Goal: Task Accomplishment & Management: Use online tool/utility

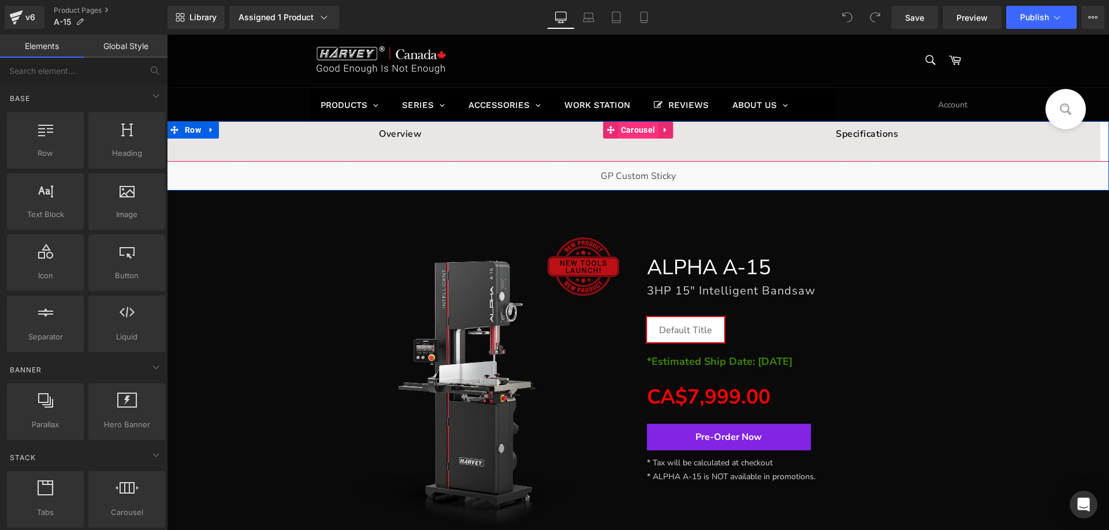
click at [632, 128] on span "Carousel" at bounding box center [638, 129] width 40 height 17
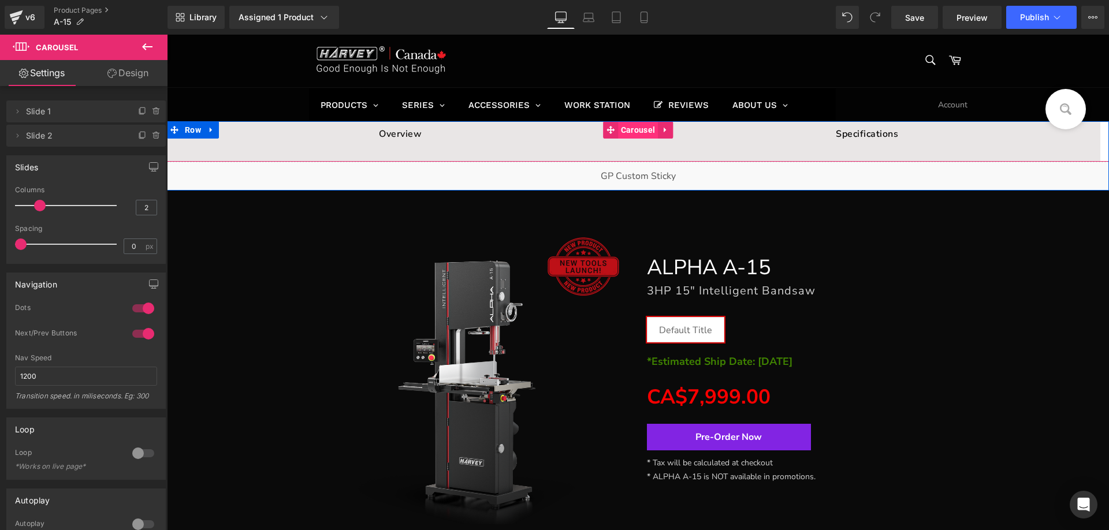
click at [624, 129] on span "Carousel" at bounding box center [638, 129] width 40 height 17
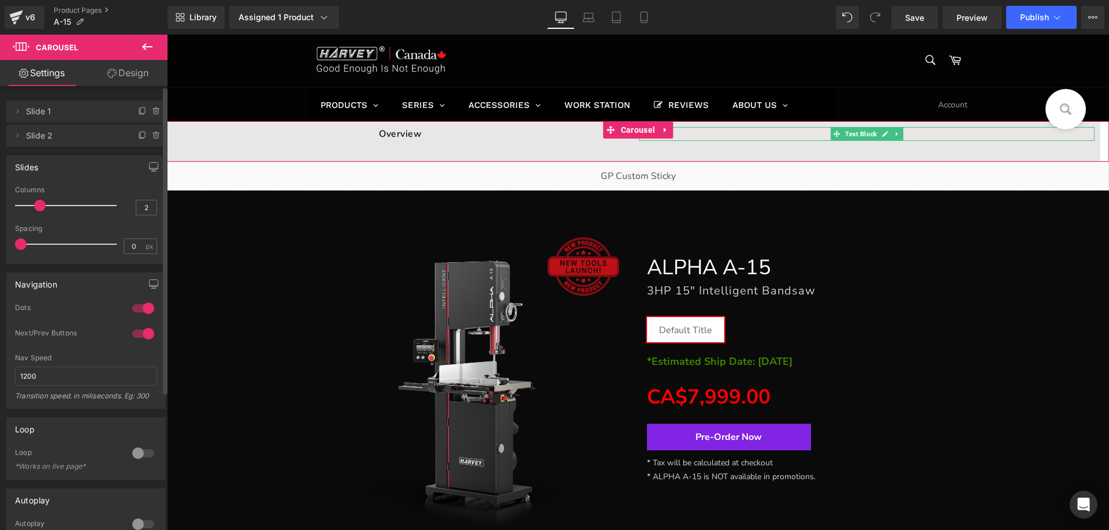
click at [130, 138] on li "Delete Cancel Slide 2 Slide 2 Name Slide 2" at bounding box center [85, 136] width 159 height 22
click at [136, 136] on span at bounding box center [143, 136] width 14 height 14
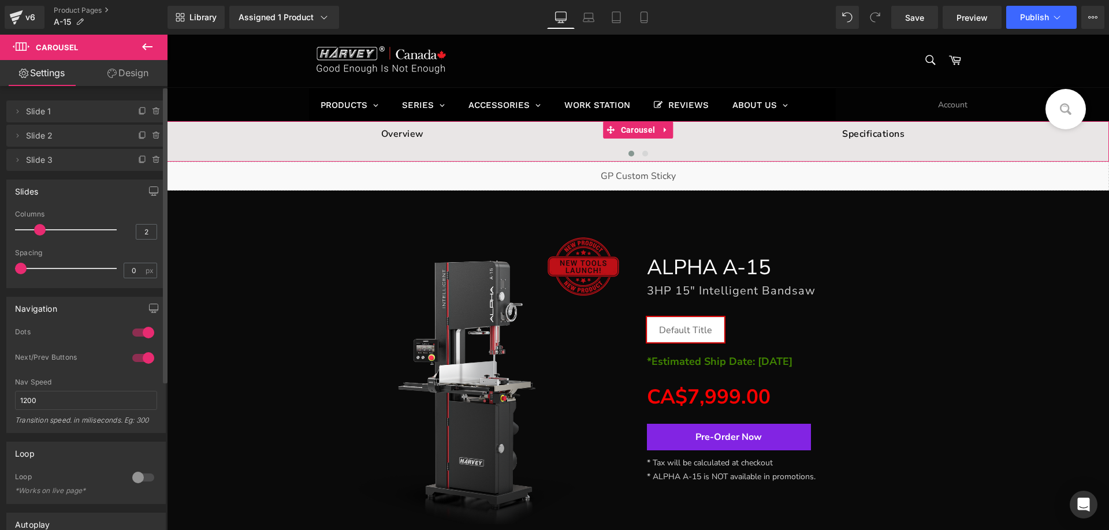
type input "3"
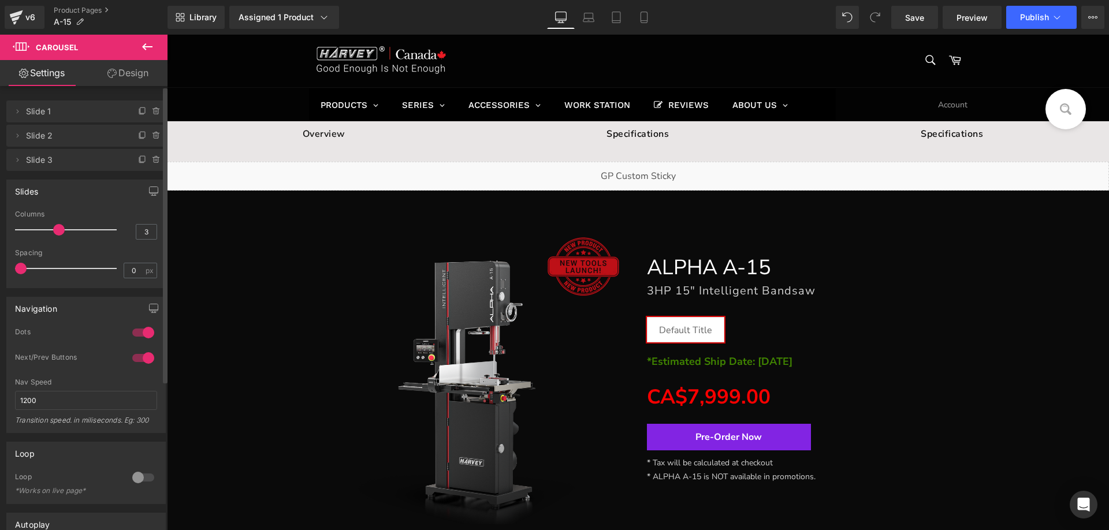
drag, startPoint x: 39, startPoint y: 230, endPoint x: 48, endPoint y: 230, distance: 9.8
click at [48, 230] on div at bounding box center [69, 229] width 96 height 23
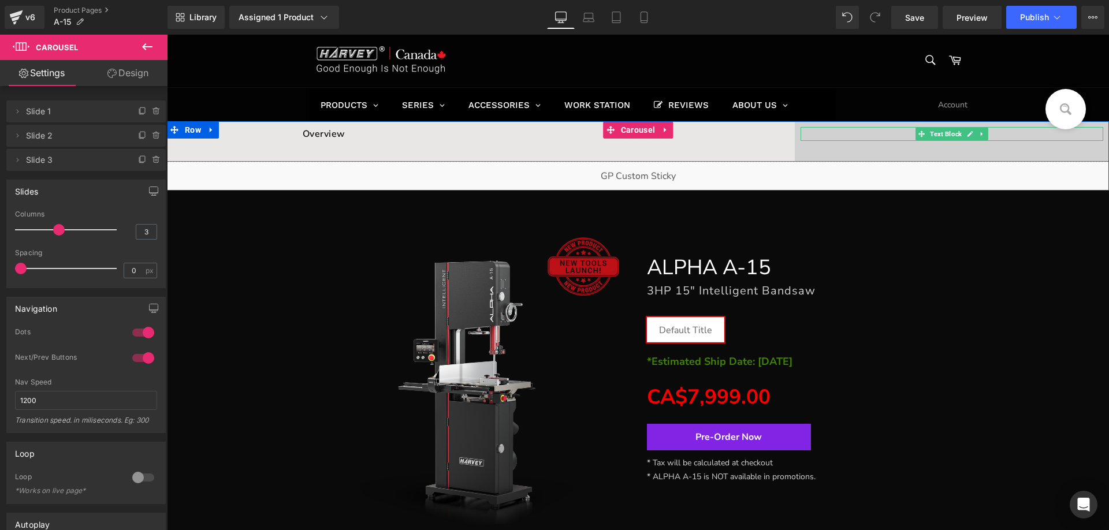
click at [1001, 132] on p "Specifications" at bounding box center [951, 134] width 303 height 14
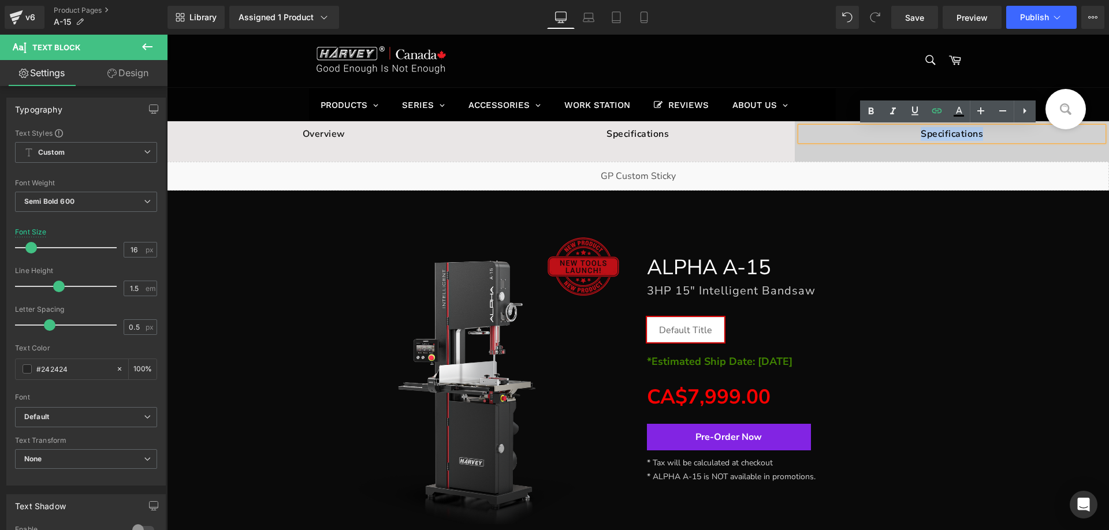
drag, startPoint x: 911, startPoint y: 136, endPoint x: 1017, endPoint y: 135, distance: 106.2
click at [1017, 135] on p "Specifications" at bounding box center [951, 134] width 303 height 14
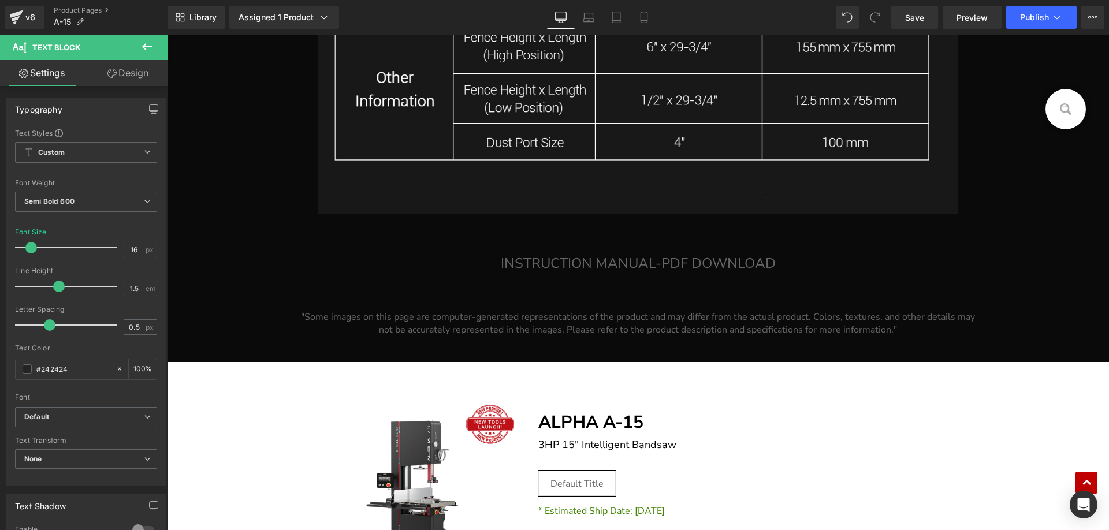
scroll to position [28099, 0]
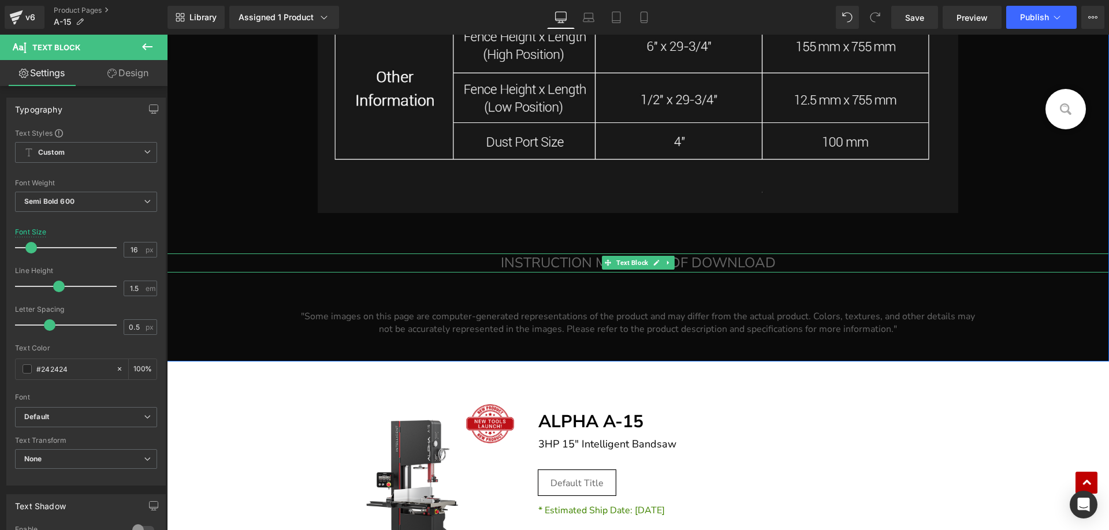
click at [483, 259] on p "INSTRUCTION MANUAL-PDF DOWNLOAD" at bounding box center [638, 262] width 942 height 19
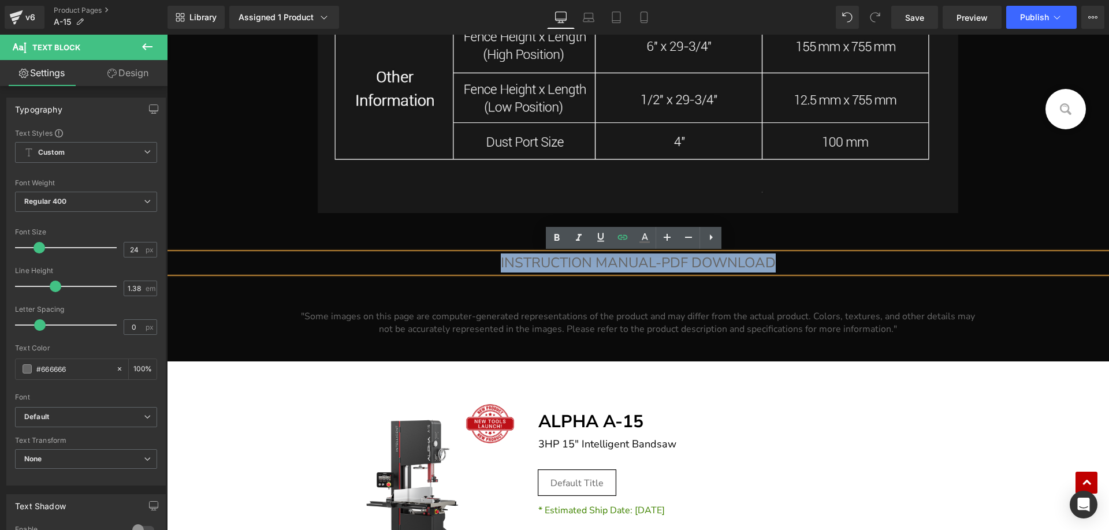
drag, startPoint x: 487, startPoint y: 260, endPoint x: 803, endPoint y: 263, distance: 315.8
click at [803, 263] on p "INSTRUCTION MANUAL-PDF DOWNLOAD" at bounding box center [638, 262] width 942 height 19
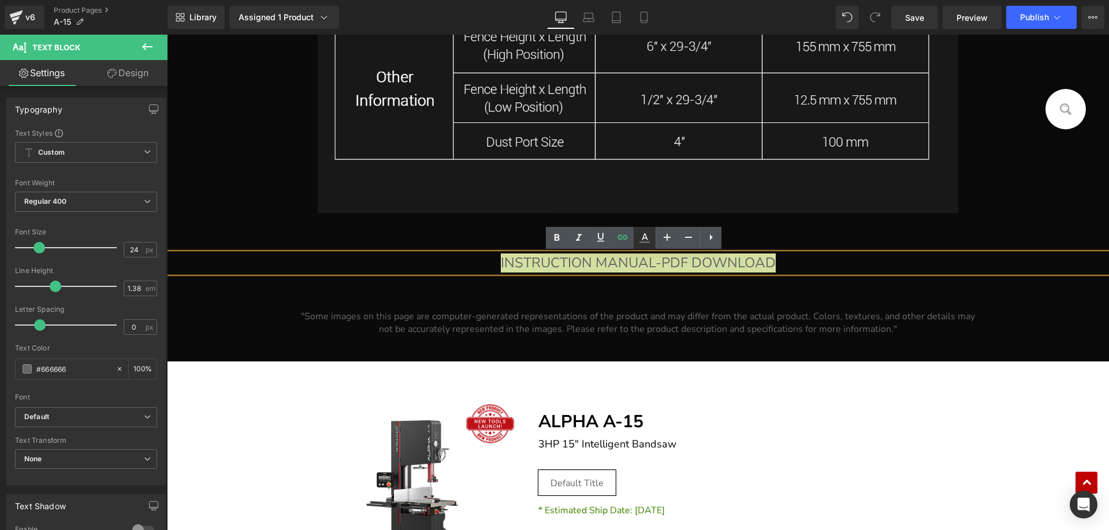
click at [647, 236] on icon at bounding box center [644, 238] width 14 height 14
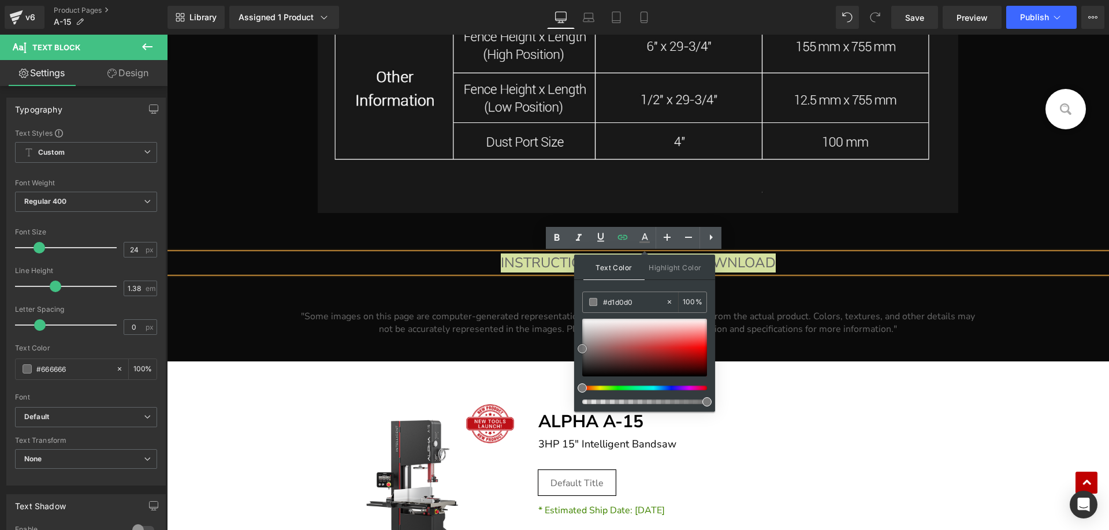
type input "#edecec"
type input "#ffffff"
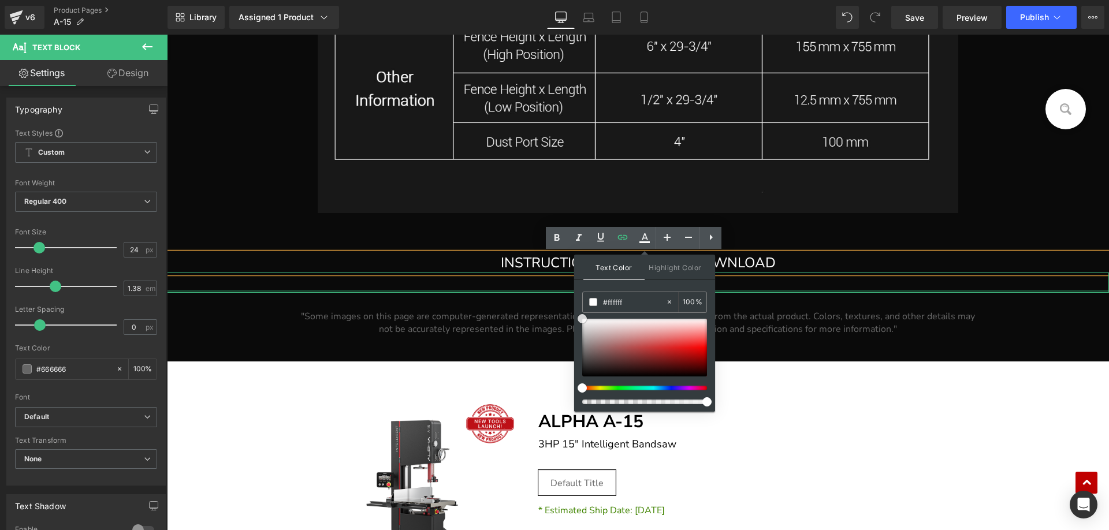
drag, startPoint x: 748, startPoint y: 388, endPoint x: 568, endPoint y: 289, distance: 205.4
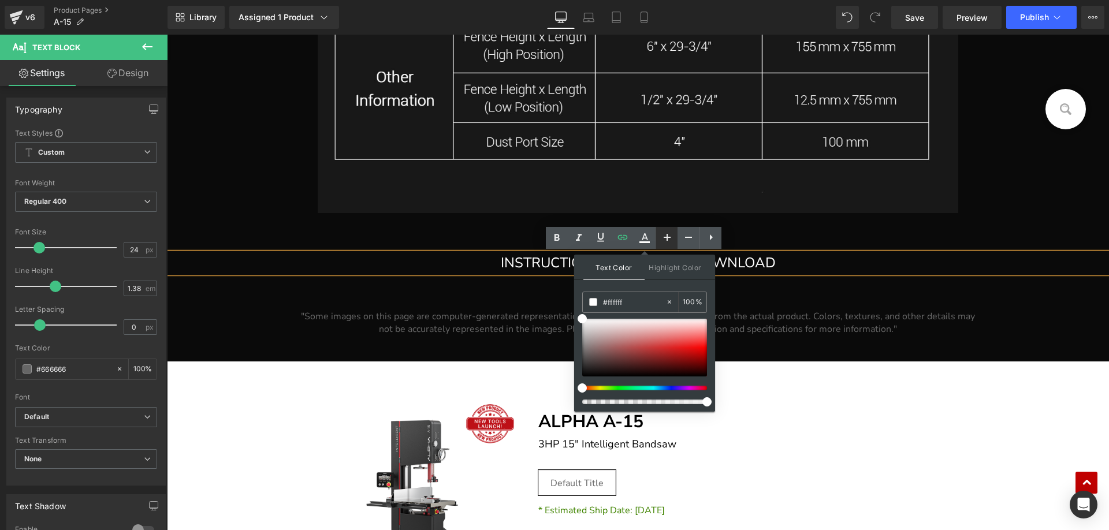
click at [666, 236] on icon at bounding box center [666, 237] width 7 height 7
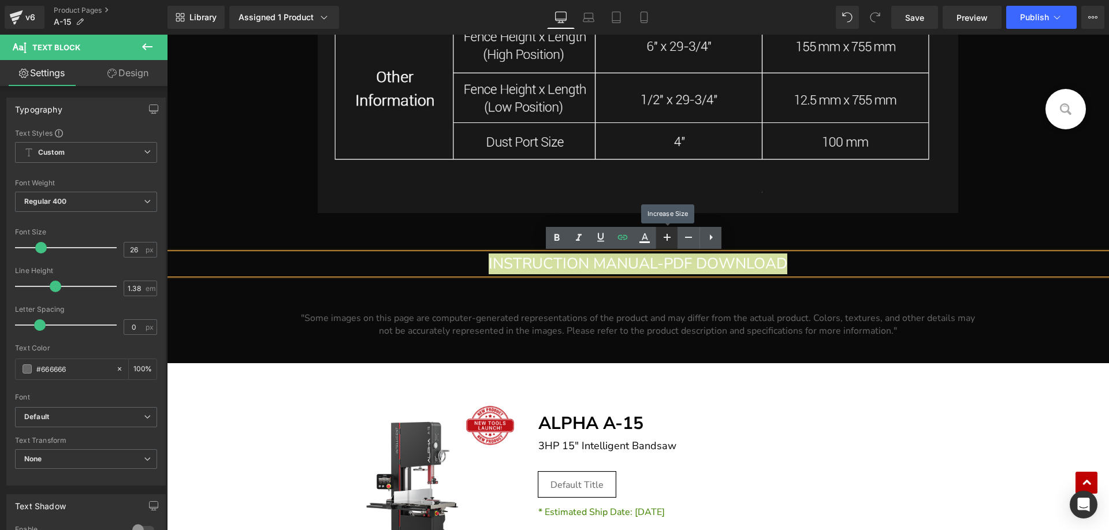
click at [666, 236] on icon at bounding box center [666, 237] width 7 height 7
type input "28"
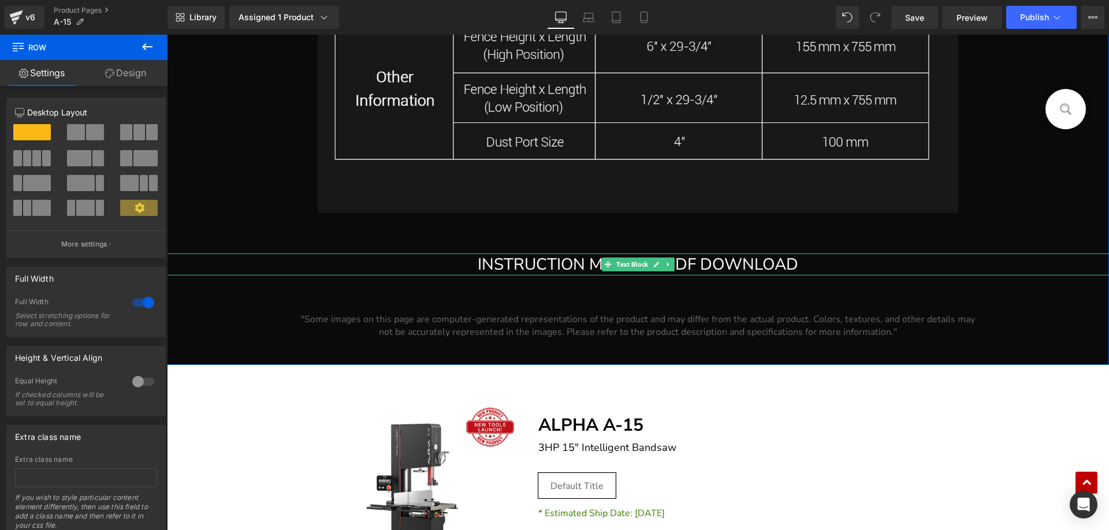
click at [389, 263] on p "INSTRUCTION MANUAL-PDF DOWNLOAD" at bounding box center [638, 264] width 942 height 23
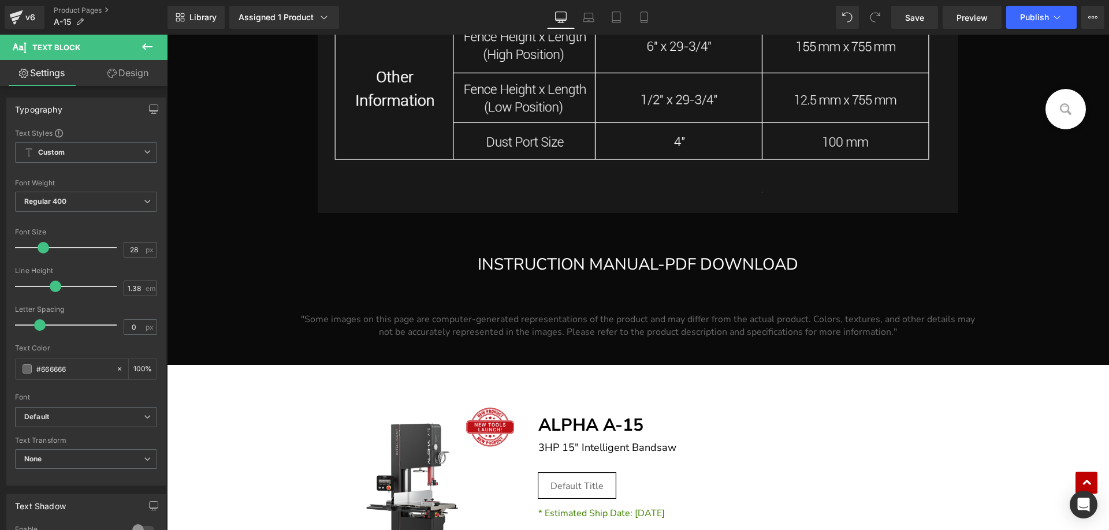
click at [146, 45] on icon at bounding box center [147, 47] width 14 height 14
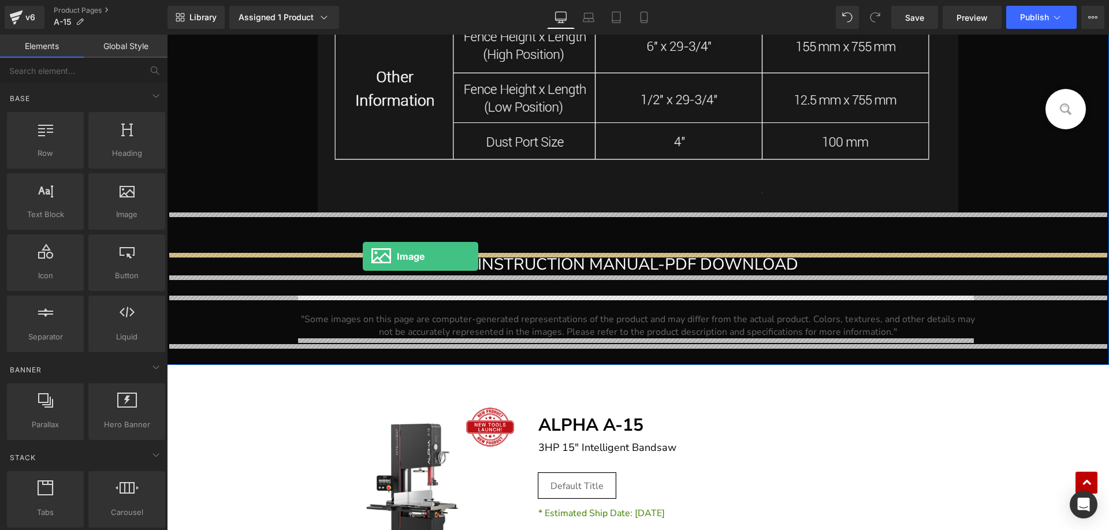
drag, startPoint x: 286, startPoint y: 236, endPoint x: 363, endPoint y: 256, distance: 78.8
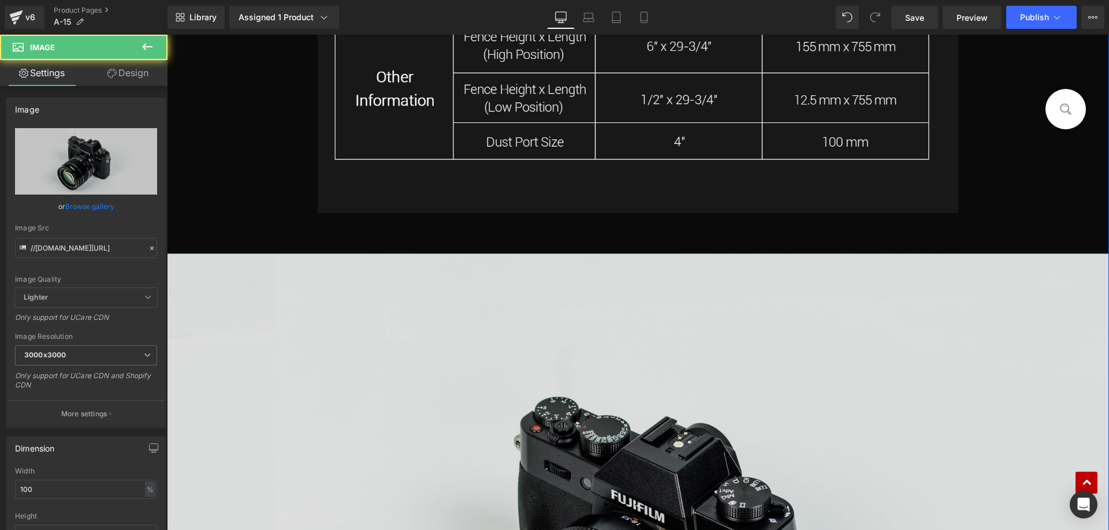
scroll to position [28098, 0]
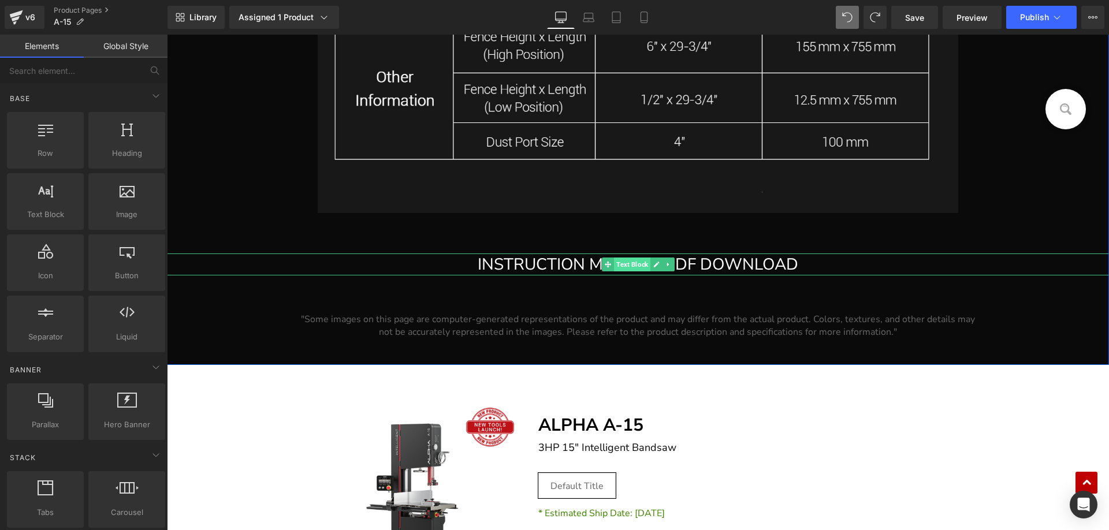
click at [627, 263] on span "Text Block" at bounding box center [632, 265] width 36 height 14
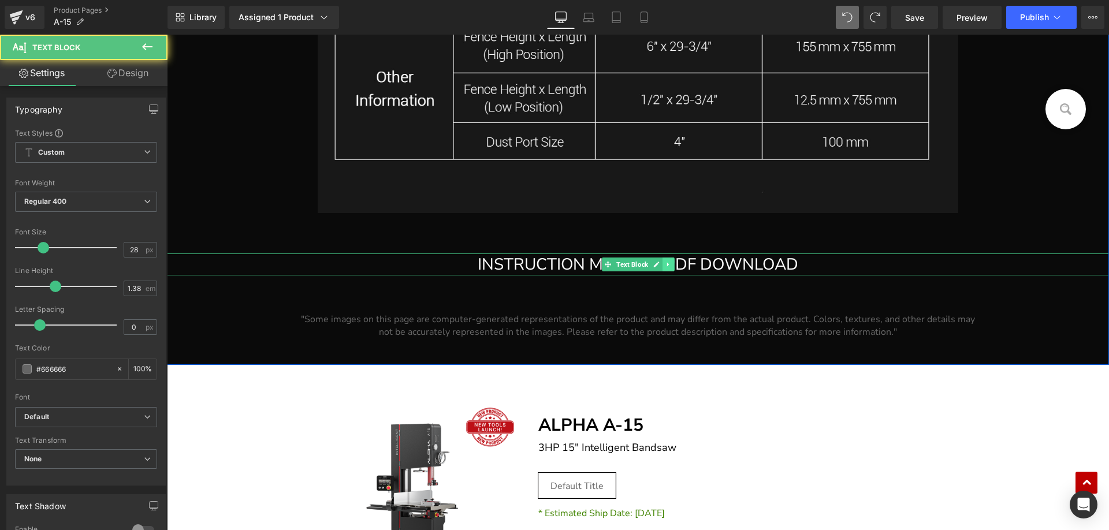
click at [663, 262] on div "INSTRUCTION MANUAL-PDF DOWNLOAD Text Block" at bounding box center [638, 264] width 942 height 23
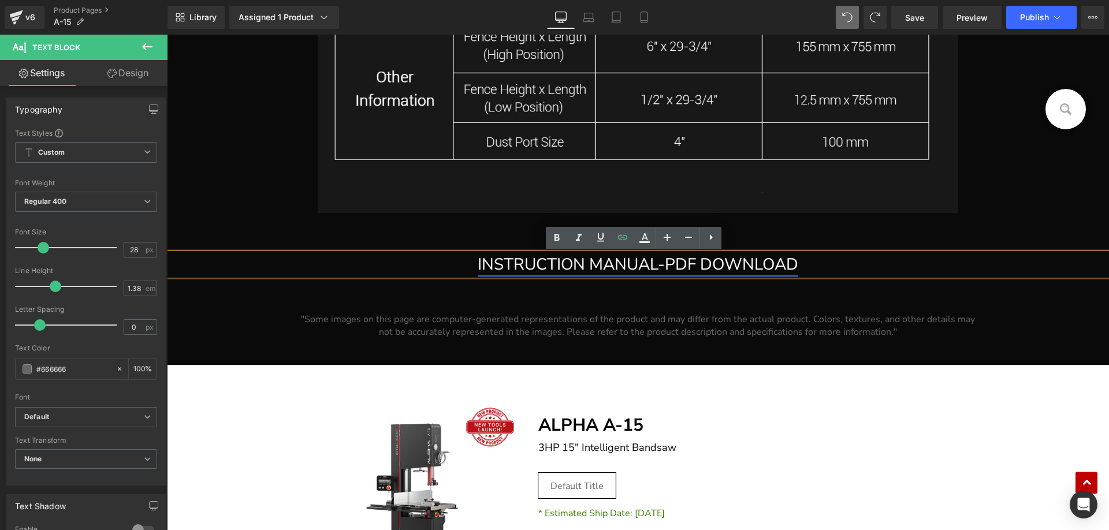
click at [518, 264] on link "INSTRUCTION MANUAL-PDF DOWNLOAD" at bounding box center [637, 264] width 320 height 22
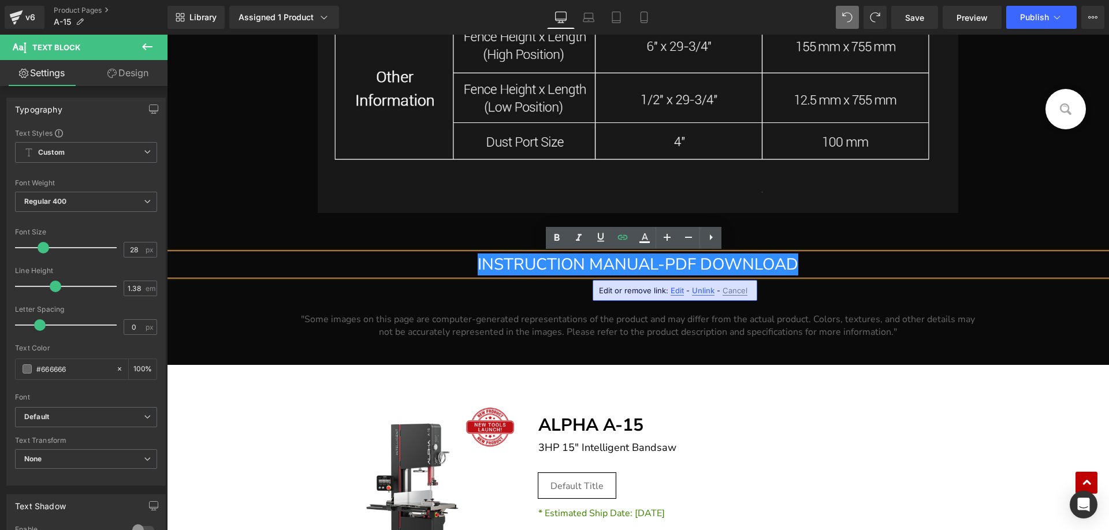
drag, startPoint x: 676, startPoint y: 292, endPoint x: 507, endPoint y: 258, distance: 172.1
click at [676, 292] on span "Edit" at bounding box center [676, 291] width 13 height 10
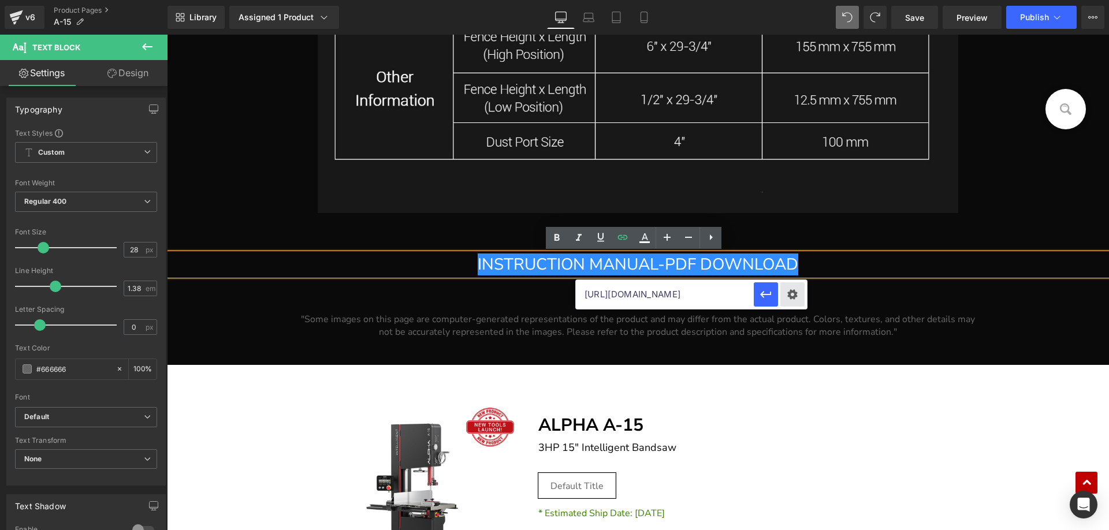
scroll to position [0, 189]
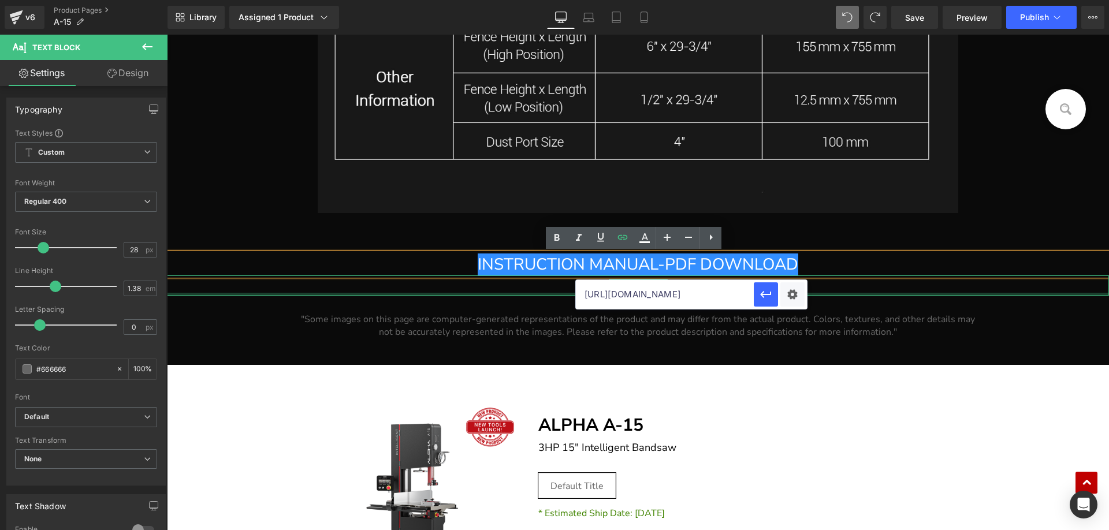
drag, startPoint x: 749, startPoint y: 327, endPoint x: 871, endPoint y: 293, distance: 125.9
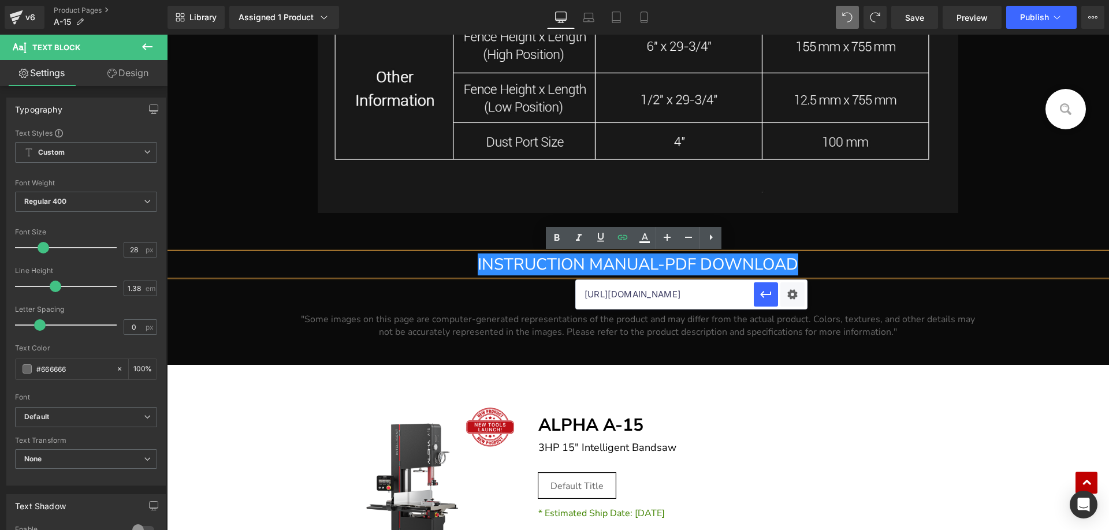
scroll to position [0, 0]
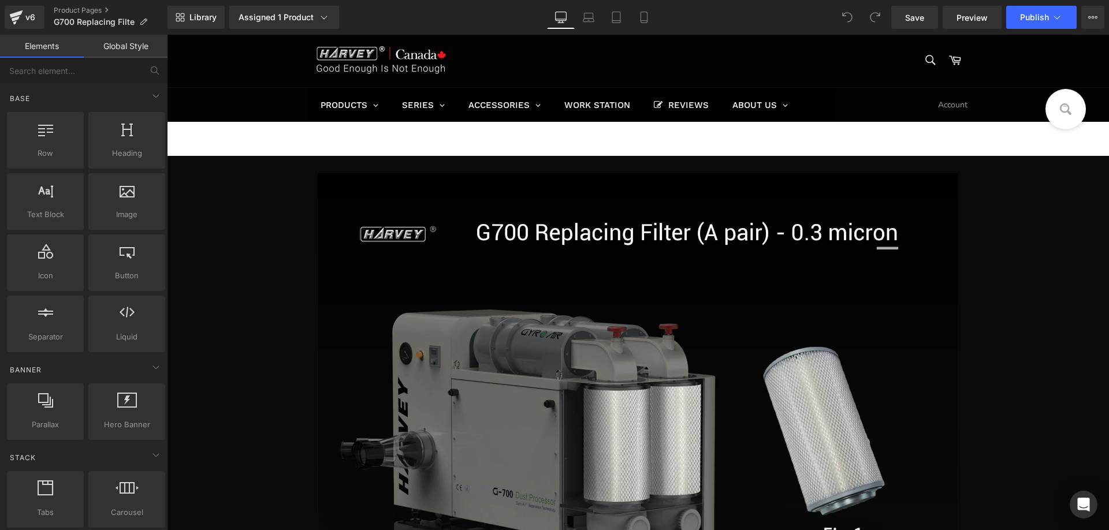
click at [767, 74] on div "Search Search Cart" at bounding box center [857, 60] width 219 height 29
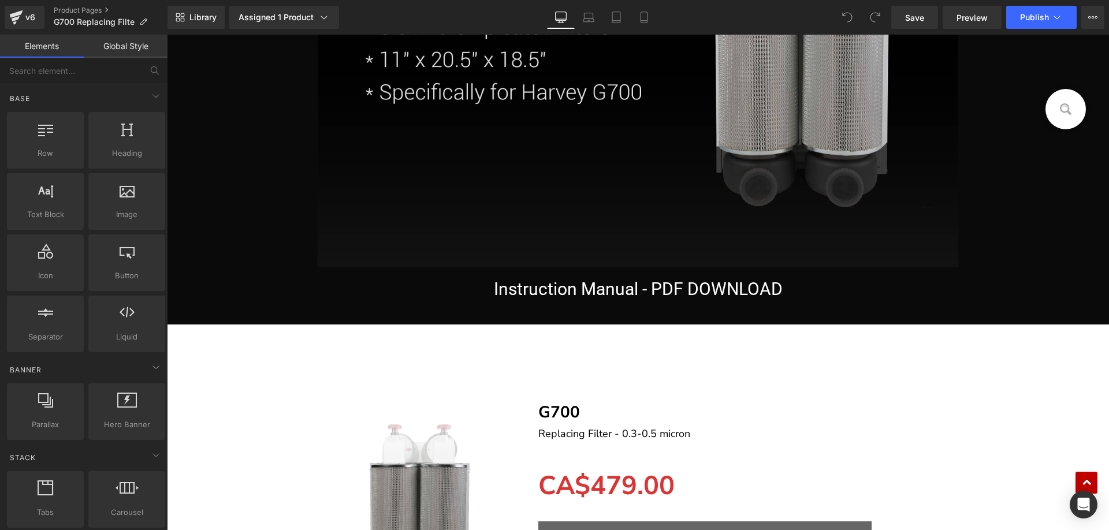
scroll to position [3110, 0]
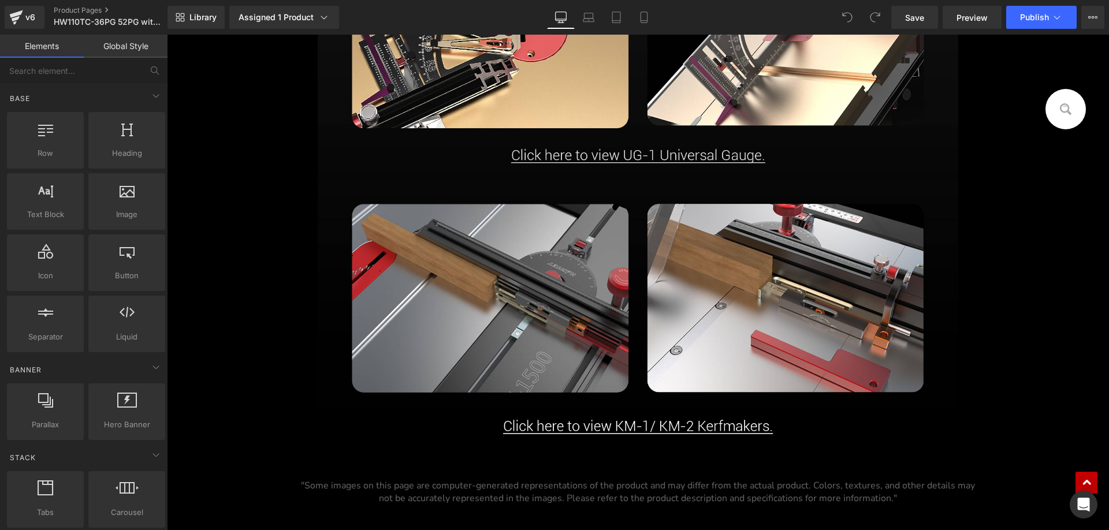
scroll to position [26549, 0]
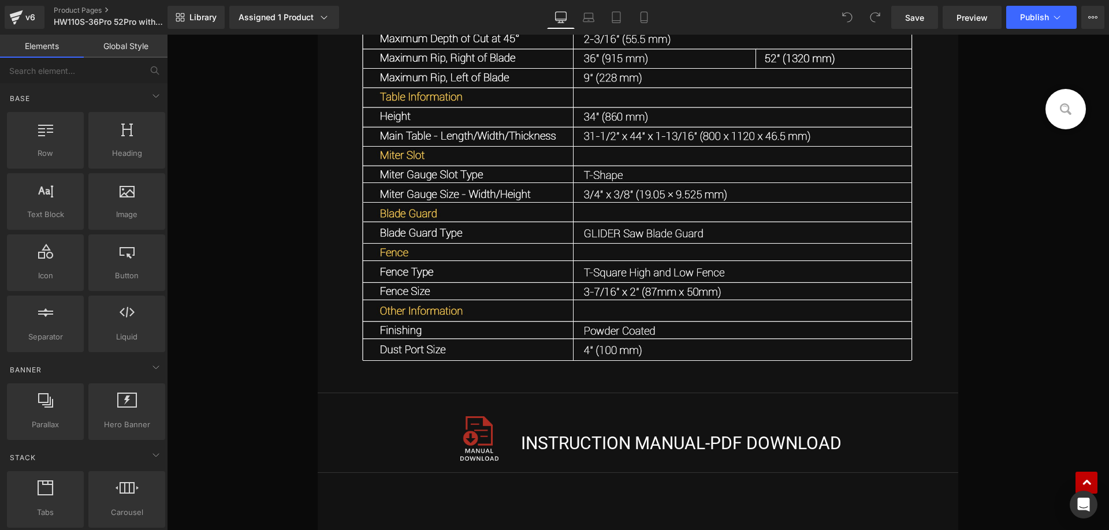
scroll to position [22702, 0]
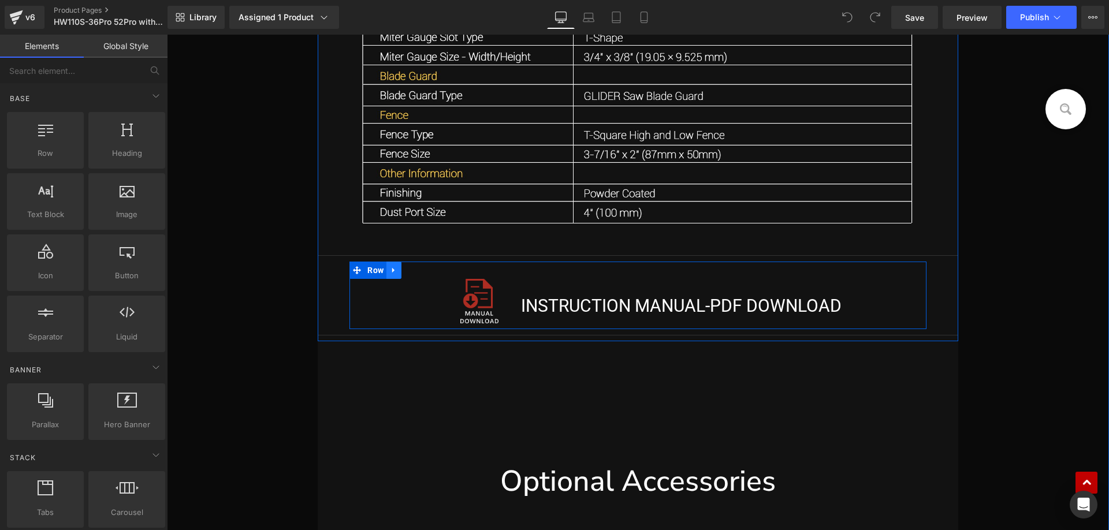
click at [391, 272] on icon at bounding box center [394, 270] width 8 height 9
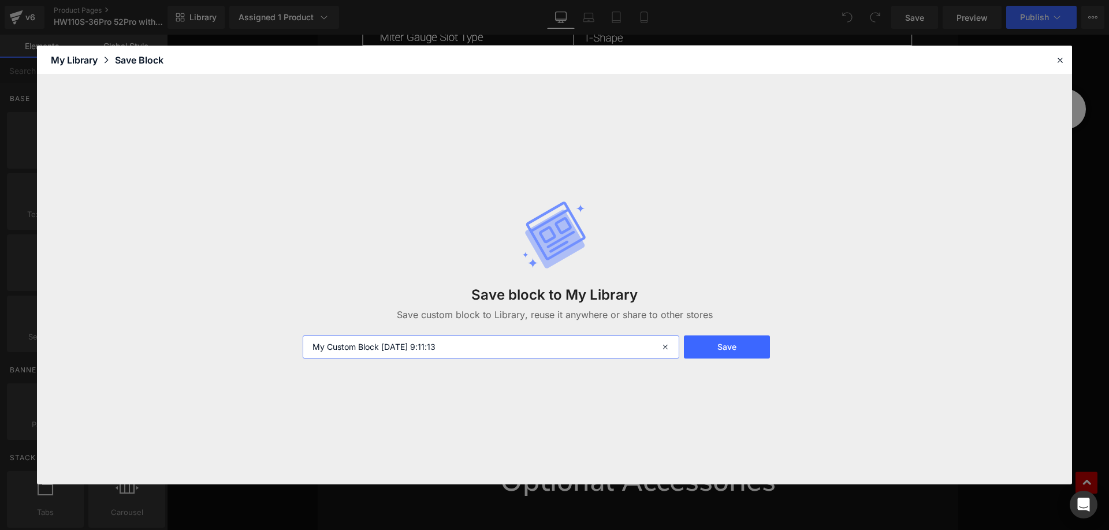
drag, startPoint x: 451, startPoint y: 349, endPoint x: 248, endPoint y: 334, distance: 203.7
click at [248, 334] on div "Save block to My Library Save custom block to Library, reuse it anywhere or sha…" at bounding box center [554, 279] width 1035 height 410
type input "Manual"
click at [726, 343] on button "Save" at bounding box center [727, 346] width 86 height 23
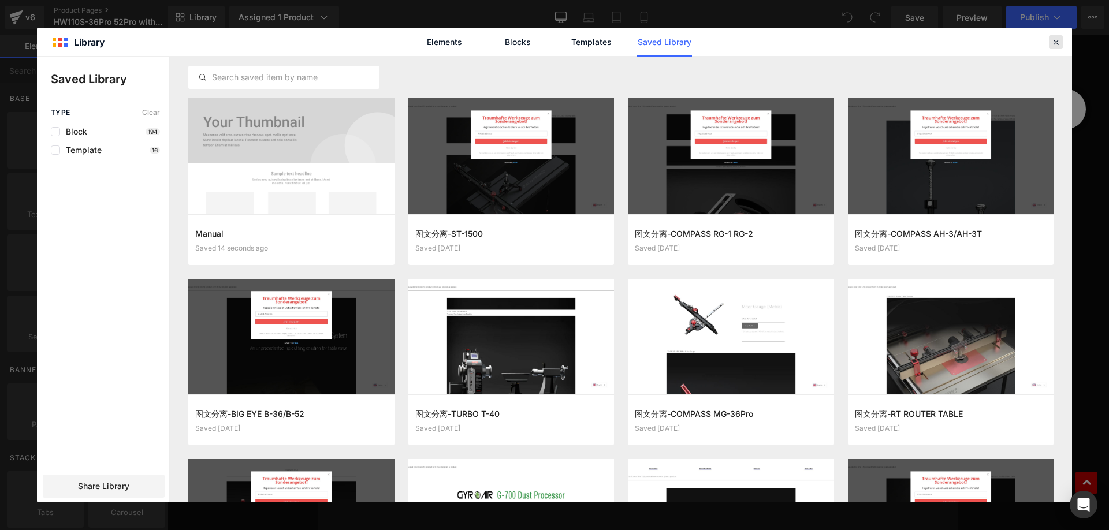
click at [1062, 40] on div at bounding box center [1055, 42] width 14 height 14
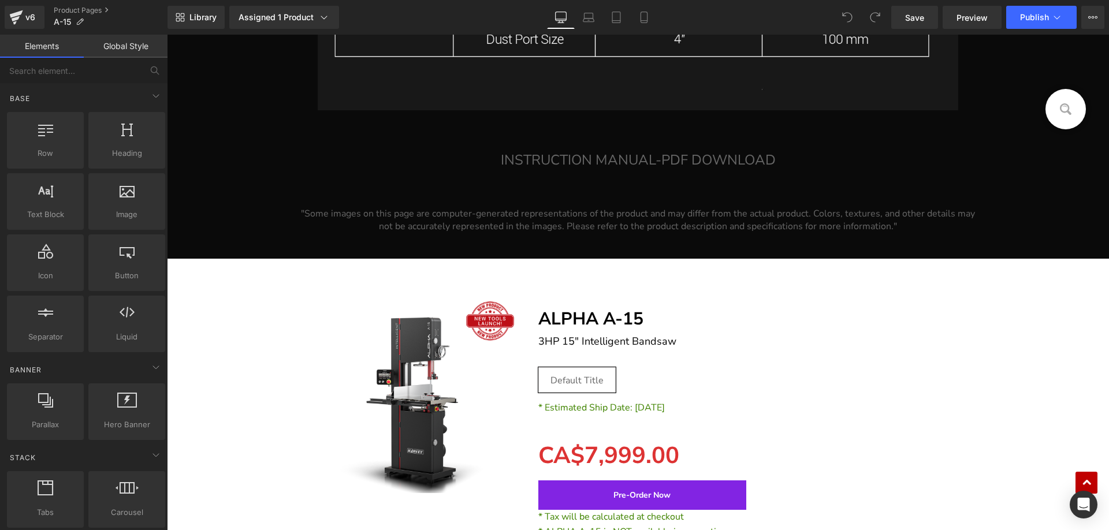
scroll to position [28134, 0]
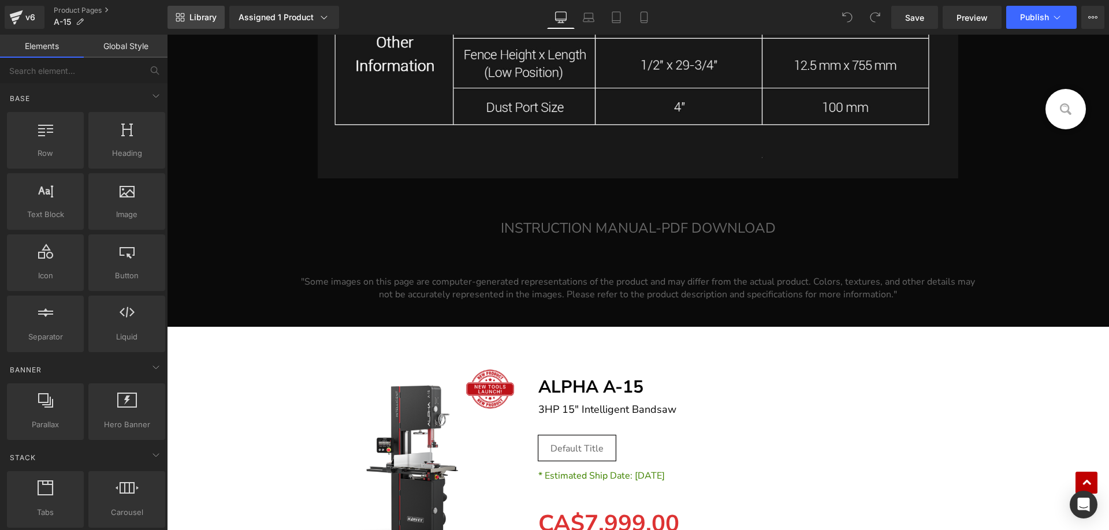
click at [199, 16] on span "Library" at bounding box center [202, 17] width 27 height 10
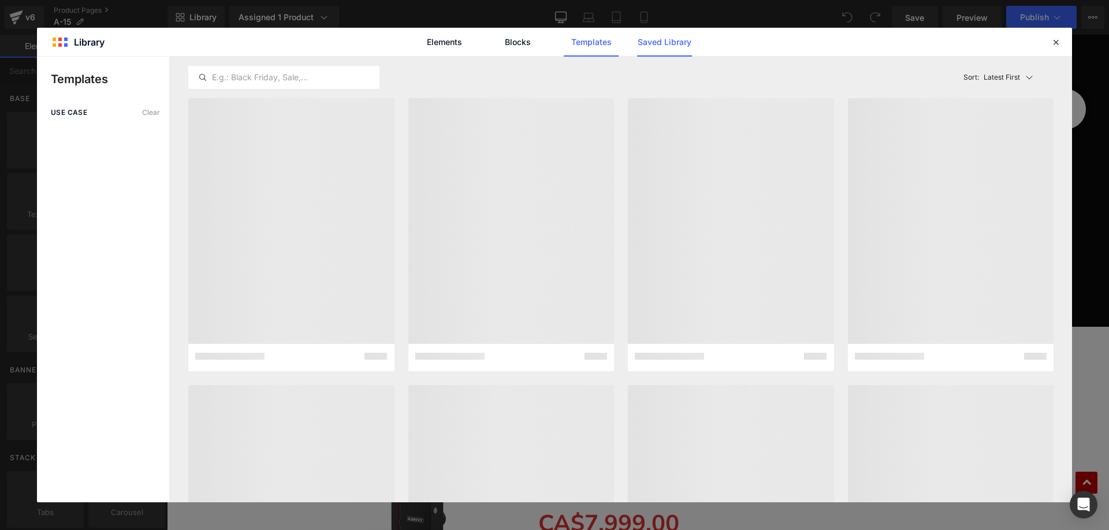
click at [659, 35] on link "Saved Library" at bounding box center [664, 42] width 55 height 29
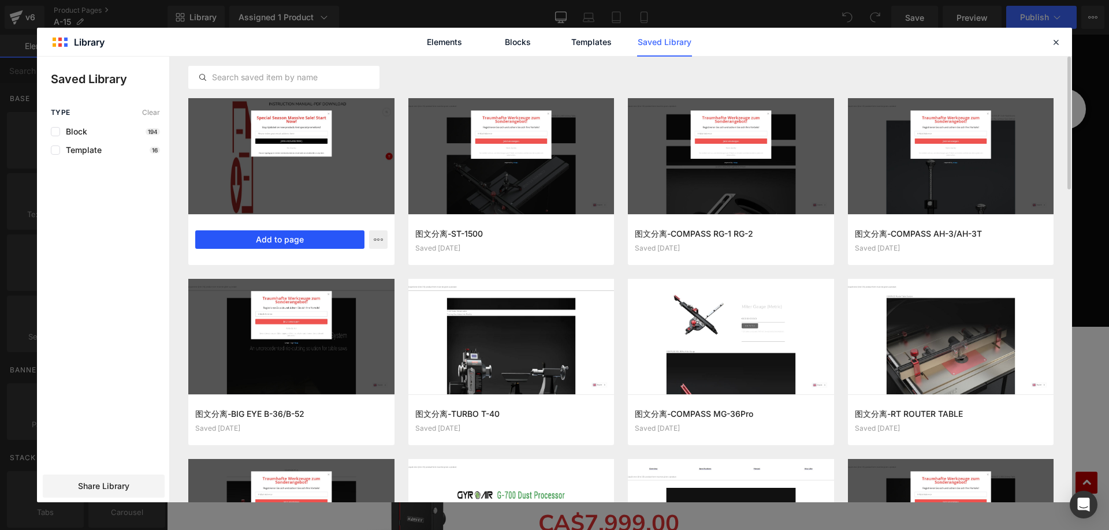
drag, startPoint x: 257, startPoint y: 241, endPoint x: 90, endPoint y: 207, distance: 170.3
click at [257, 241] on button "Add to page" at bounding box center [279, 239] width 169 height 18
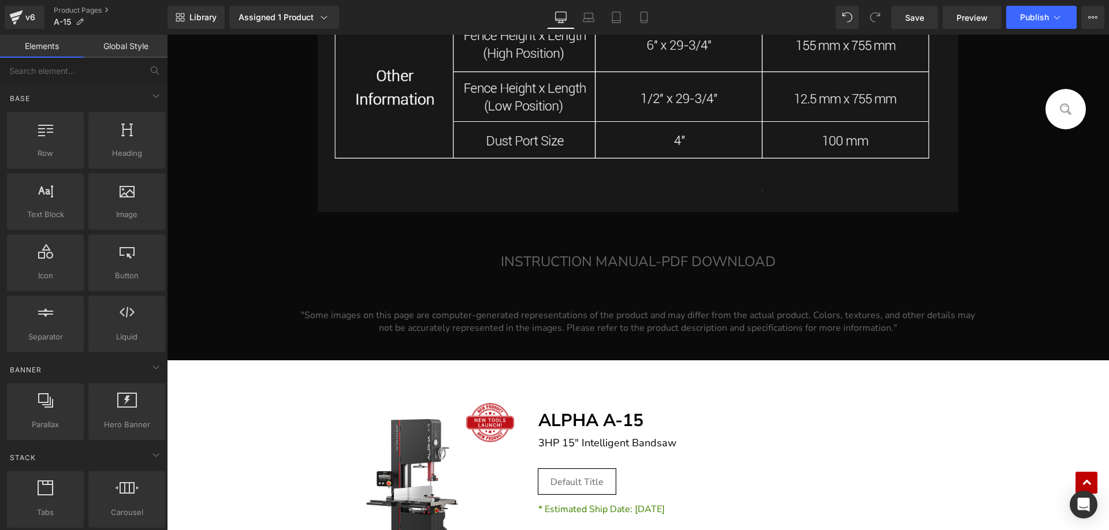
scroll to position [28099, 0]
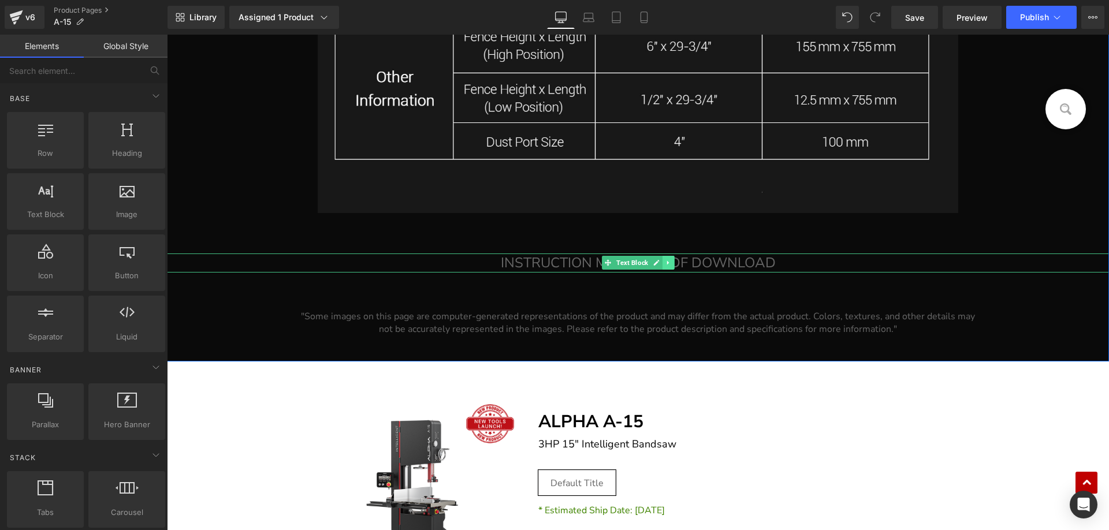
click at [666, 263] on icon at bounding box center [667, 263] width 2 height 4
click at [671, 264] on icon at bounding box center [674, 263] width 6 height 6
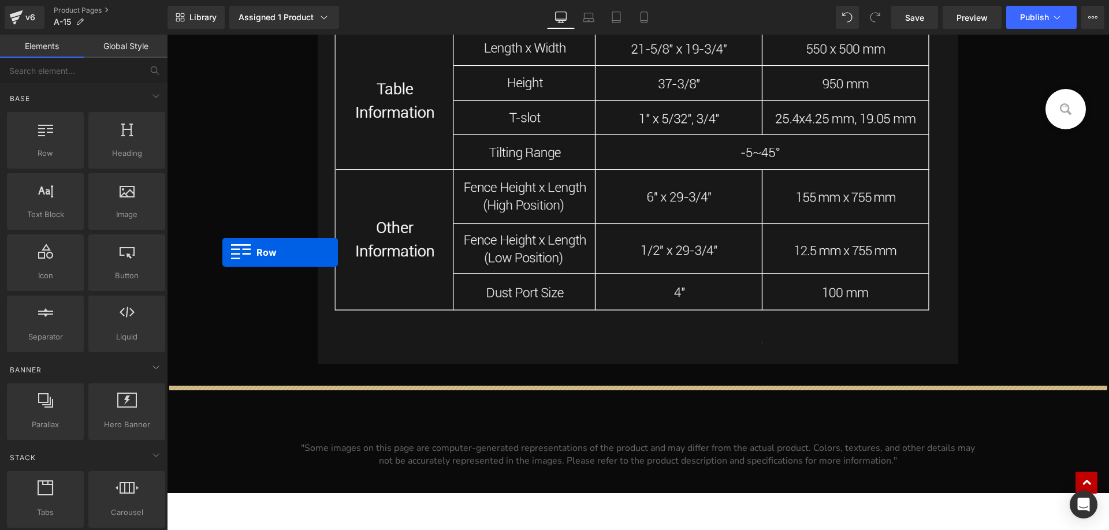
scroll to position [27925, 0]
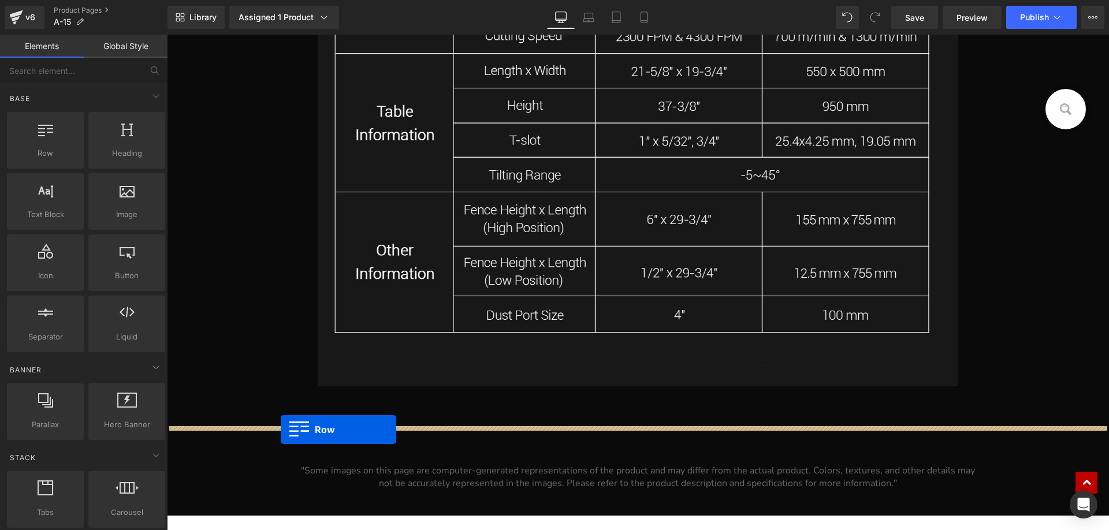
drag, startPoint x: 221, startPoint y: 426, endPoint x: 281, endPoint y: 430, distance: 60.1
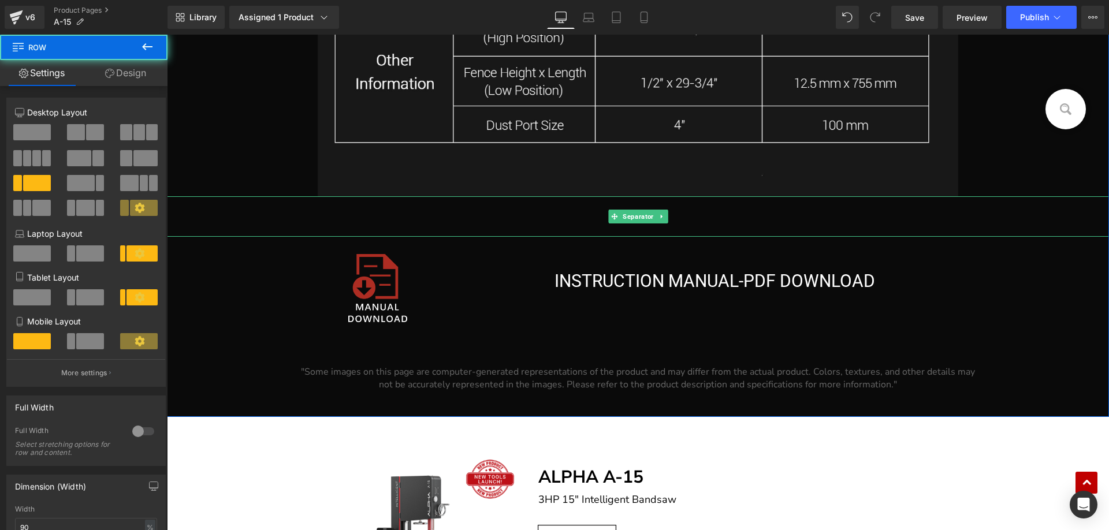
scroll to position [28156, 0]
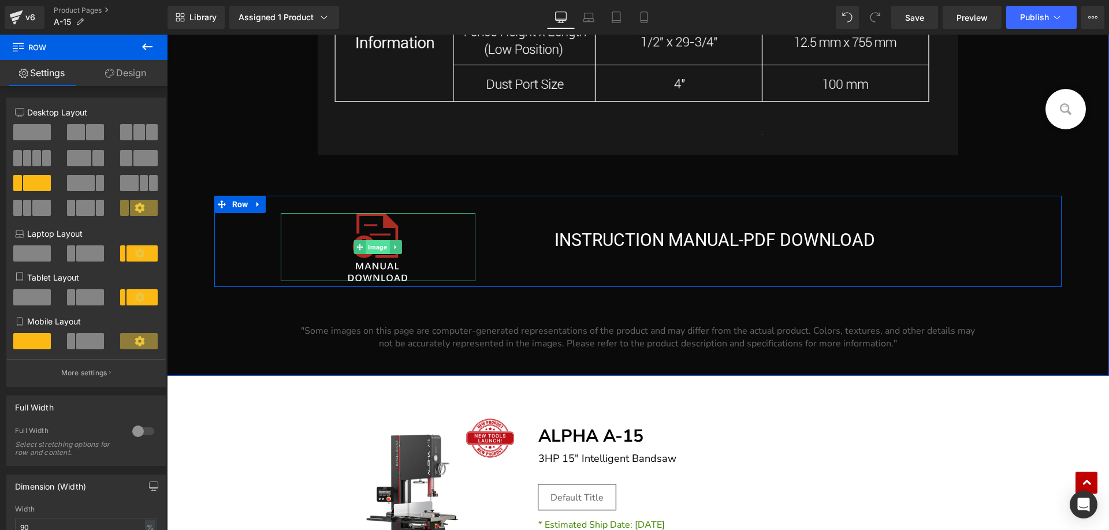
click at [365, 248] on span "Image" at bounding box center [377, 247] width 24 height 14
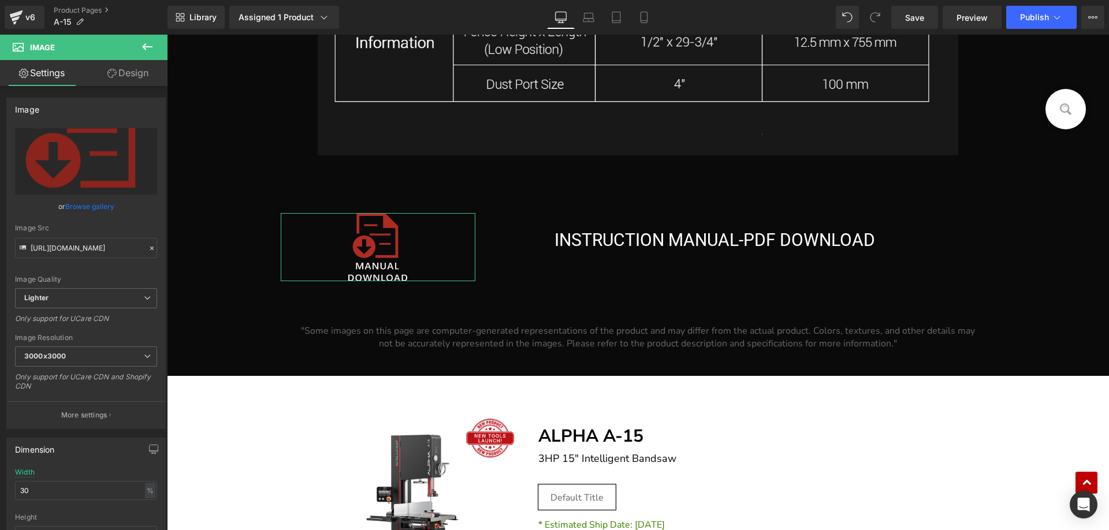
click at [131, 73] on link "Design" at bounding box center [128, 73] width 84 height 26
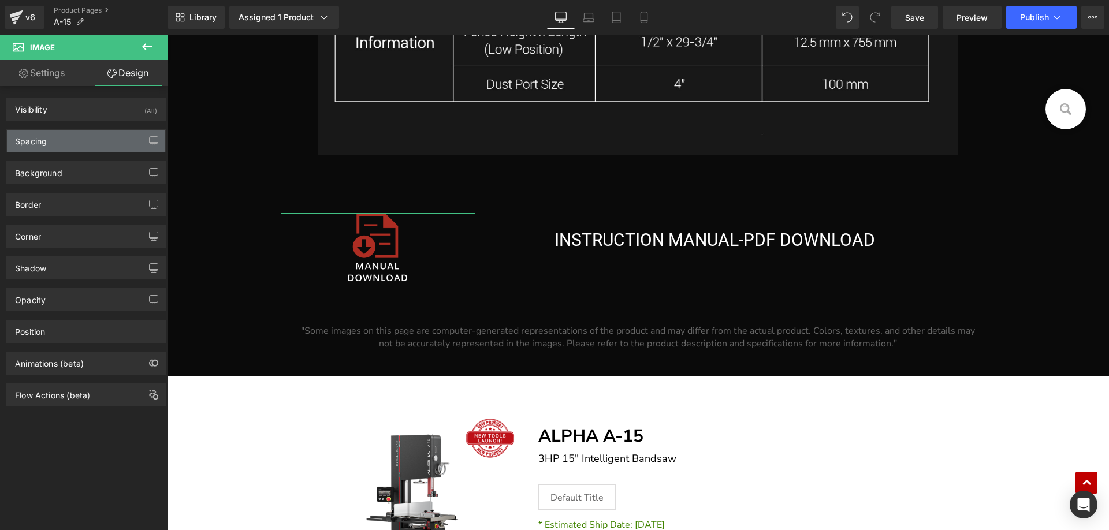
type input "0"
type input "-100"
type input "0"
type input "100"
type input "0"
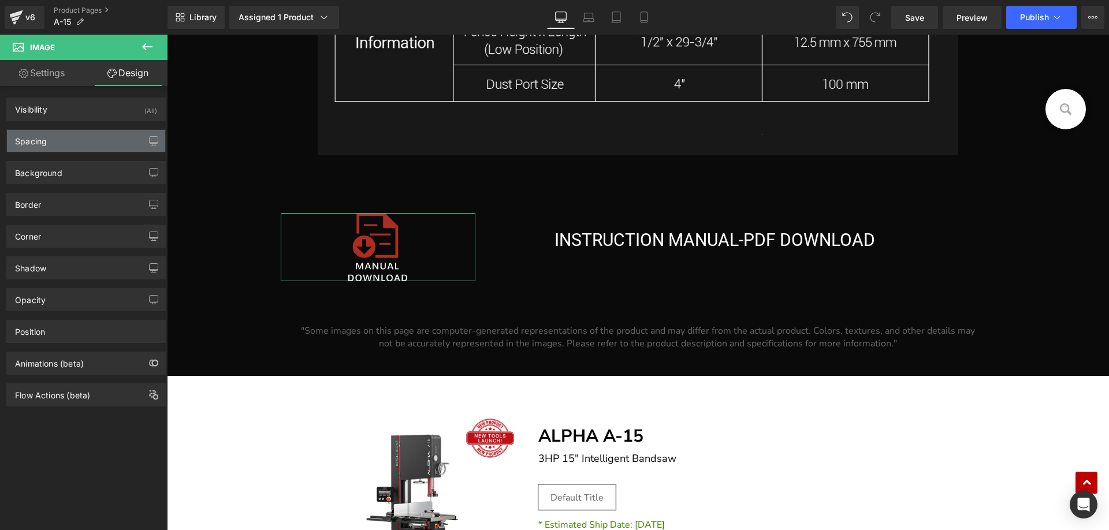
type input "0"
click at [55, 141] on div "Spacing" at bounding box center [86, 141] width 158 height 22
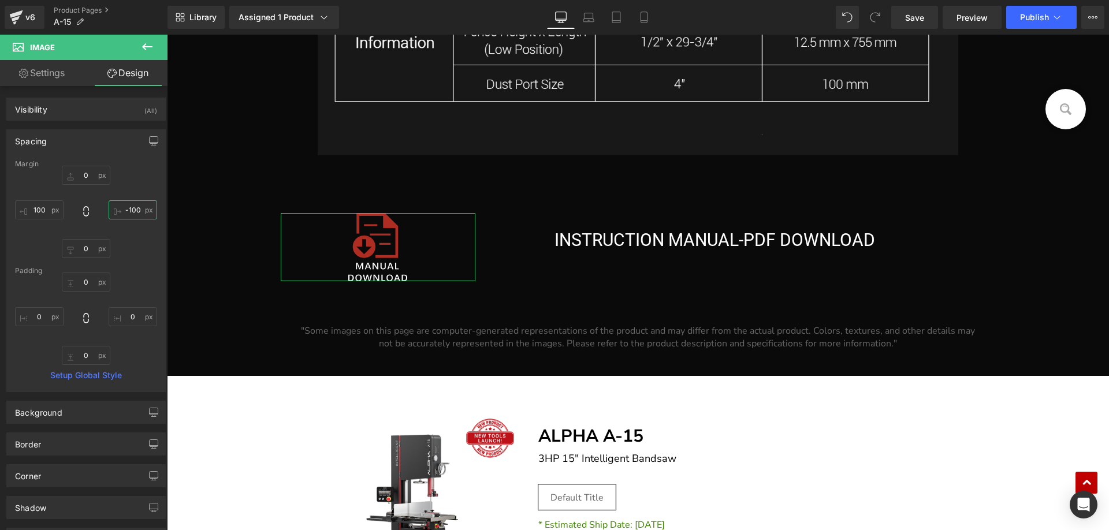
click at [126, 215] on input "-100" at bounding box center [133, 209] width 48 height 19
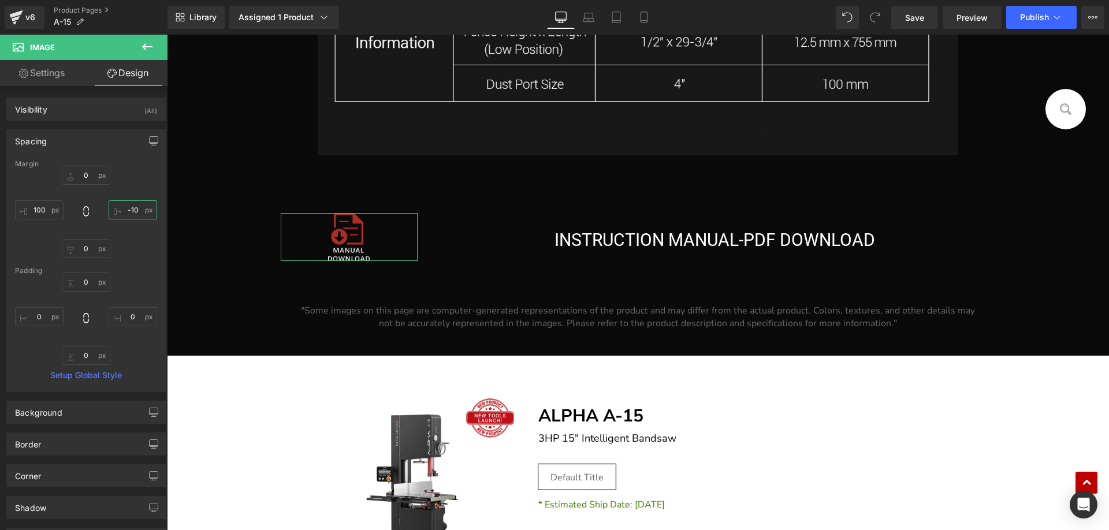
type input "-100"
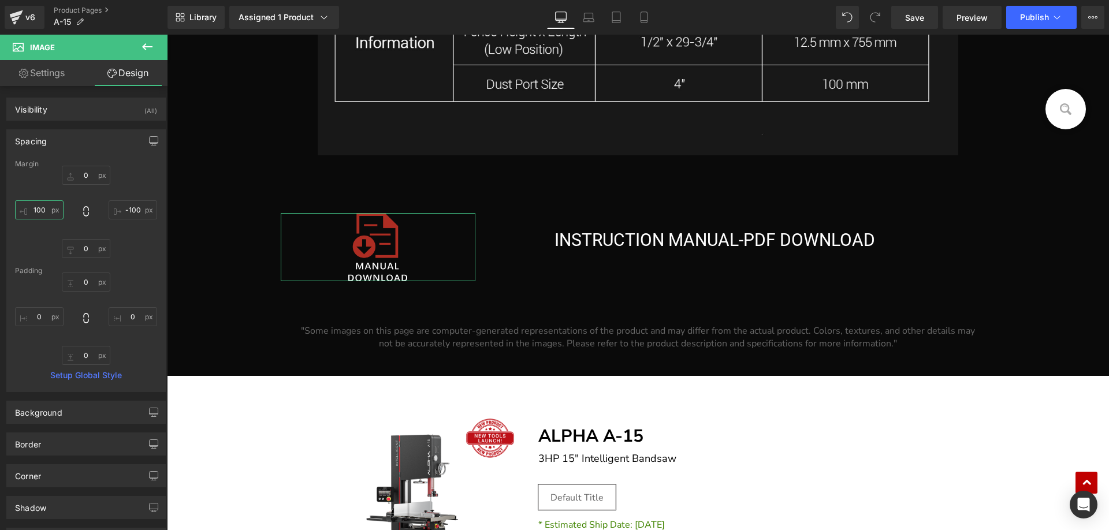
click at [54, 214] on input "100" at bounding box center [39, 209] width 48 height 19
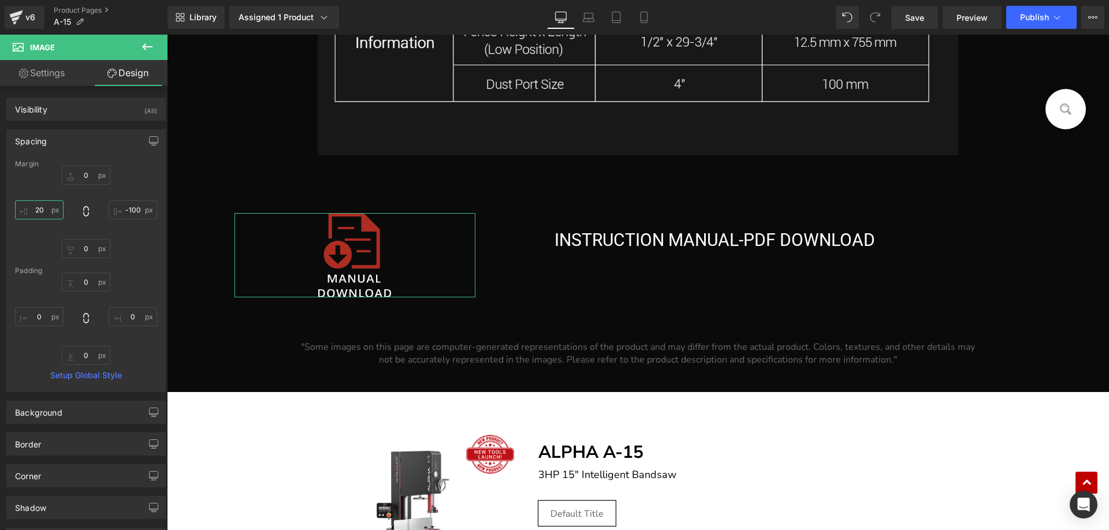
type input "2"
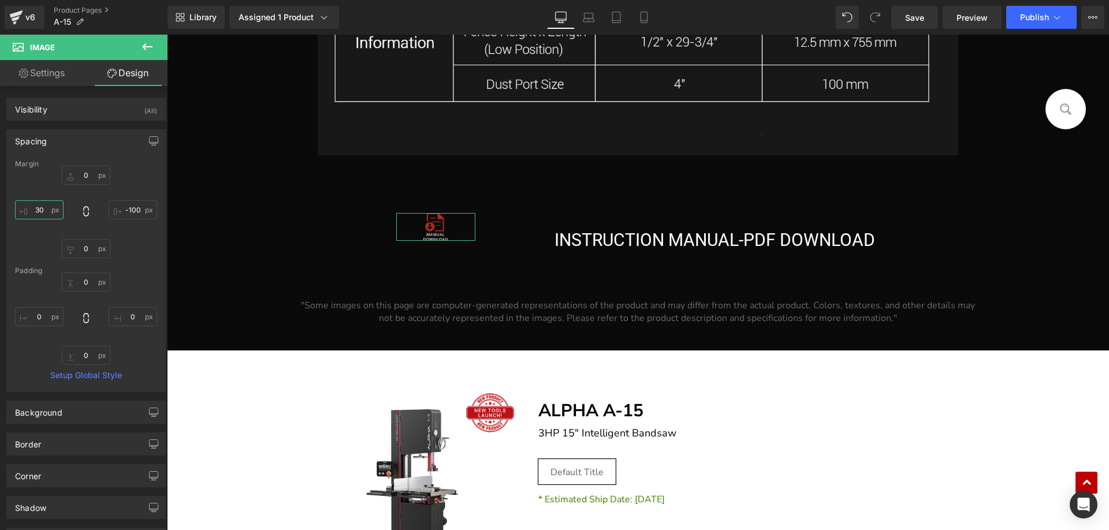
type input "3"
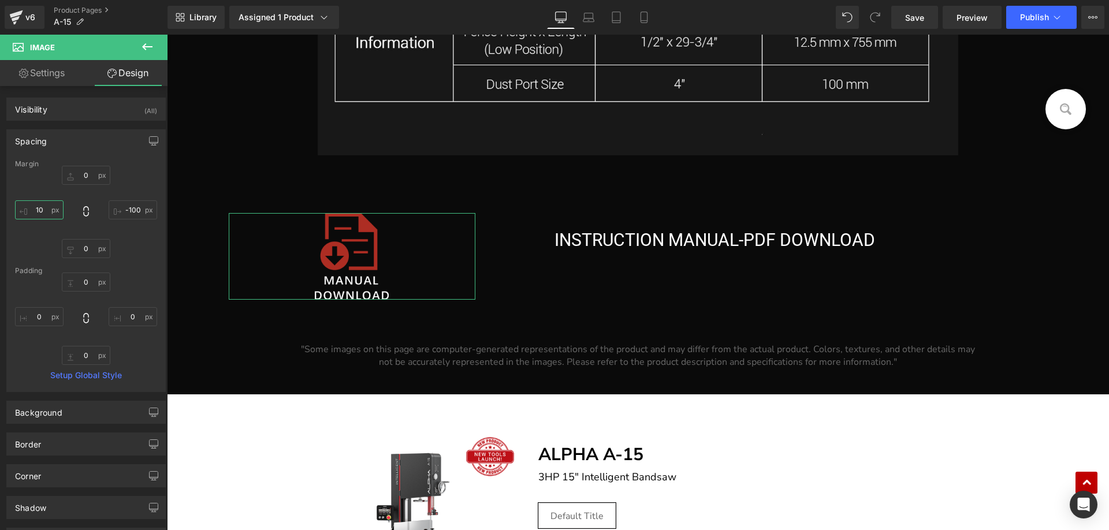
type input "100"
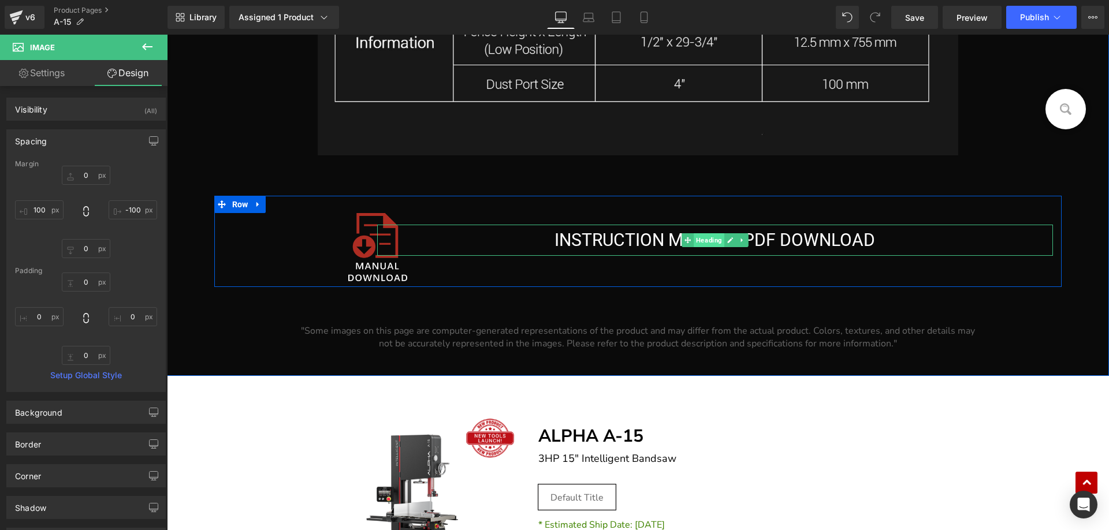
click at [700, 236] on span "Heading" at bounding box center [708, 240] width 31 height 14
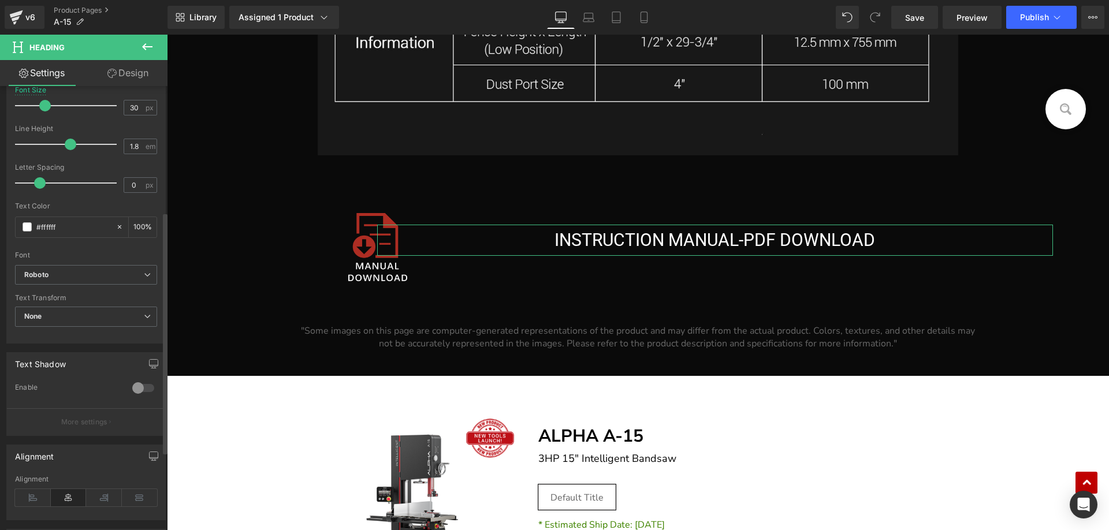
scroll to position [375, 0]
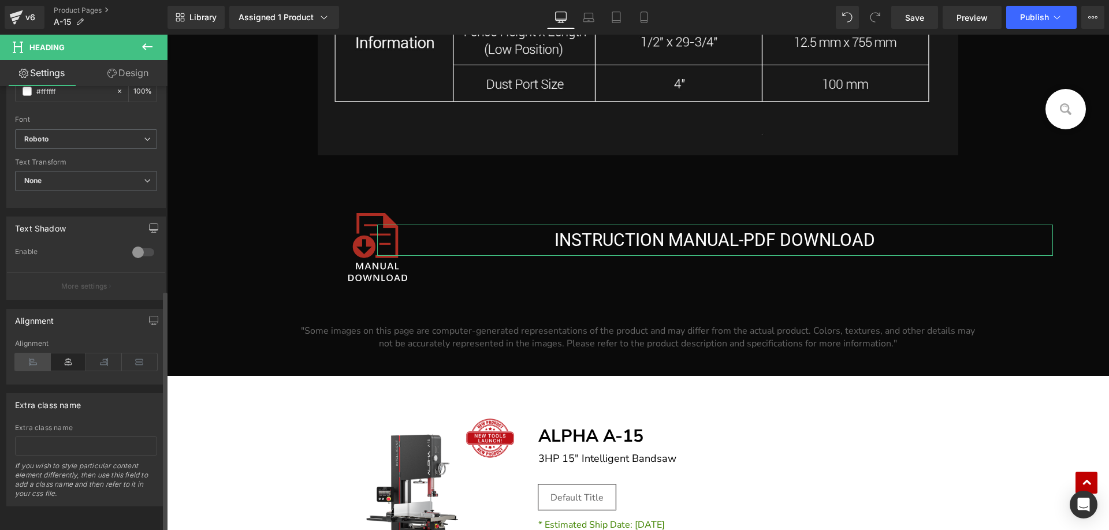
click at [33, 355] on icon at bounding box center [33, 361] width 36 height 17
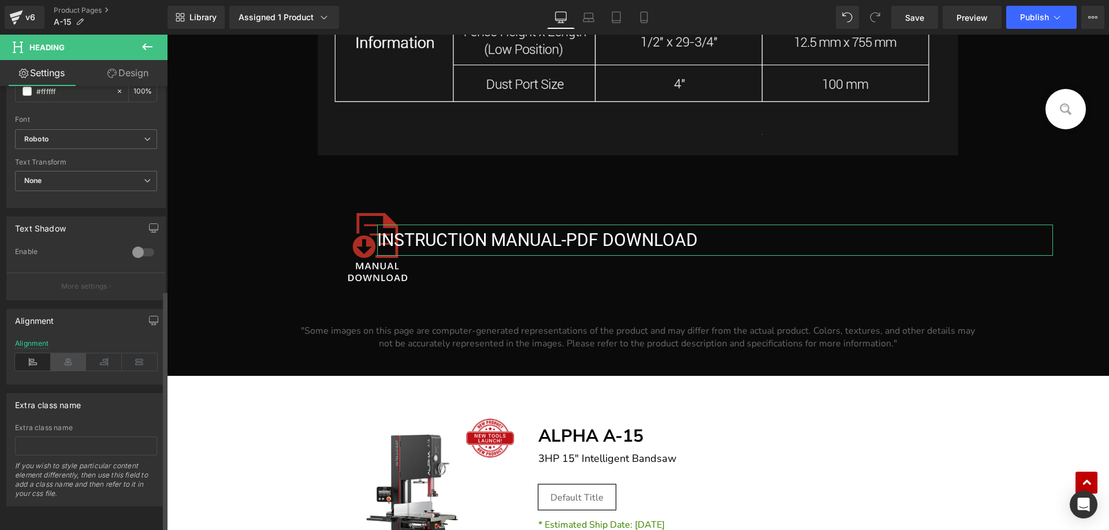
click at [60, 357] on icon at bounding box center [69, 361] width 36 height 17
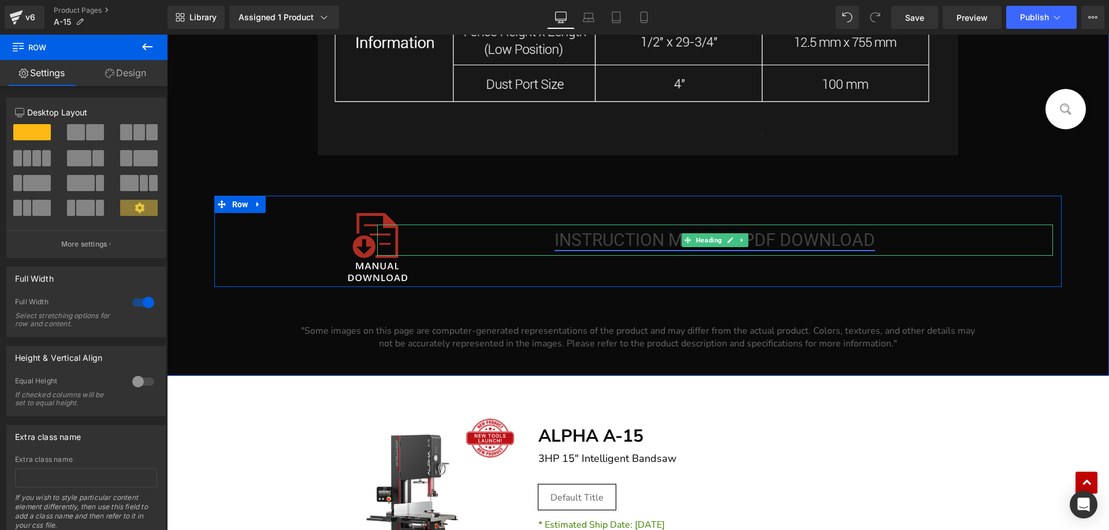
click at [615, 239] on link "INSTRUCTION MANUAL-PDF DOWNLOAD" at bounding box center [714, 240] width 320 height 20
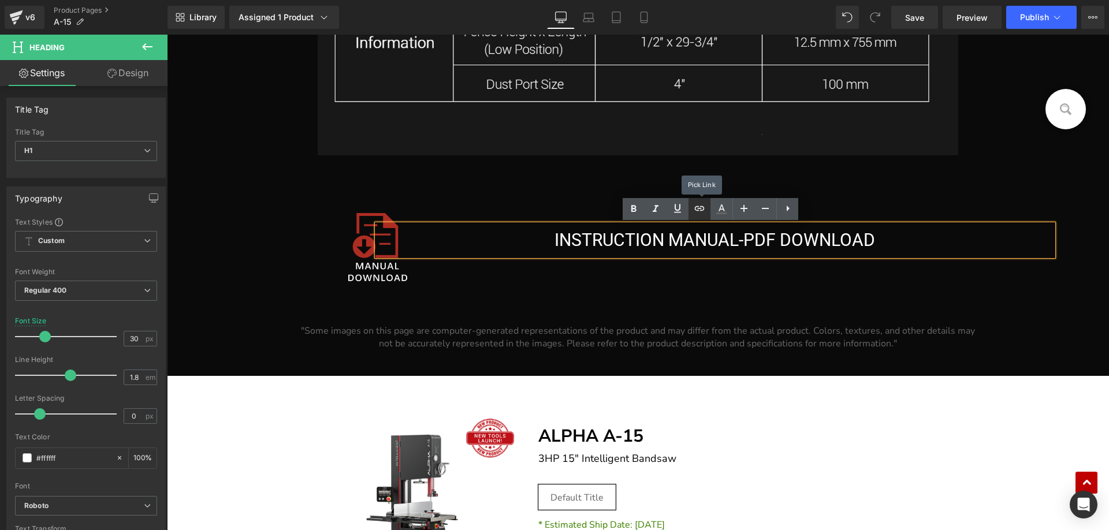
click at [700, 211] on icon at bounding box center [699, 208] width 14 height 14
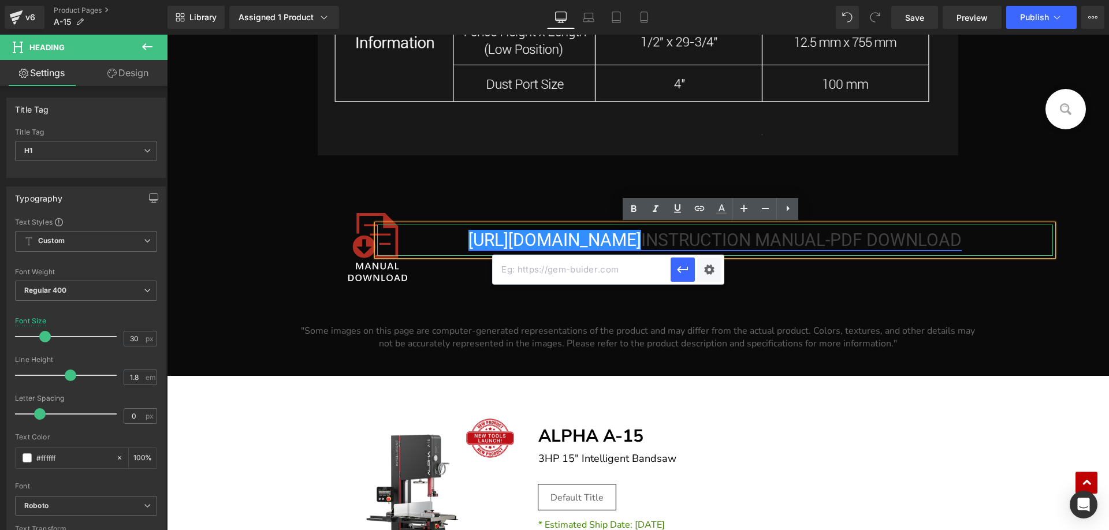
click at [778, 246] on link "[URL][DOMAIN_NAME] INSTRUCTION MANUAL-PDF DOWNLOAD" at bounding box center [714, 240] width 493 height 20
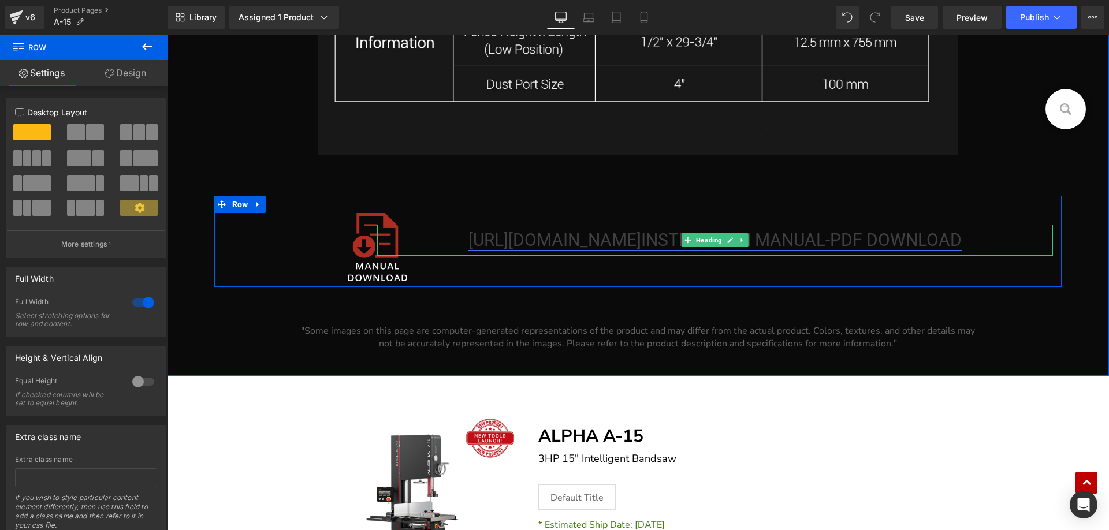
click at [584, 244] on link "[URL][DOMAIN_NAME]" at bounding box center [554, 240] width 173 height 20
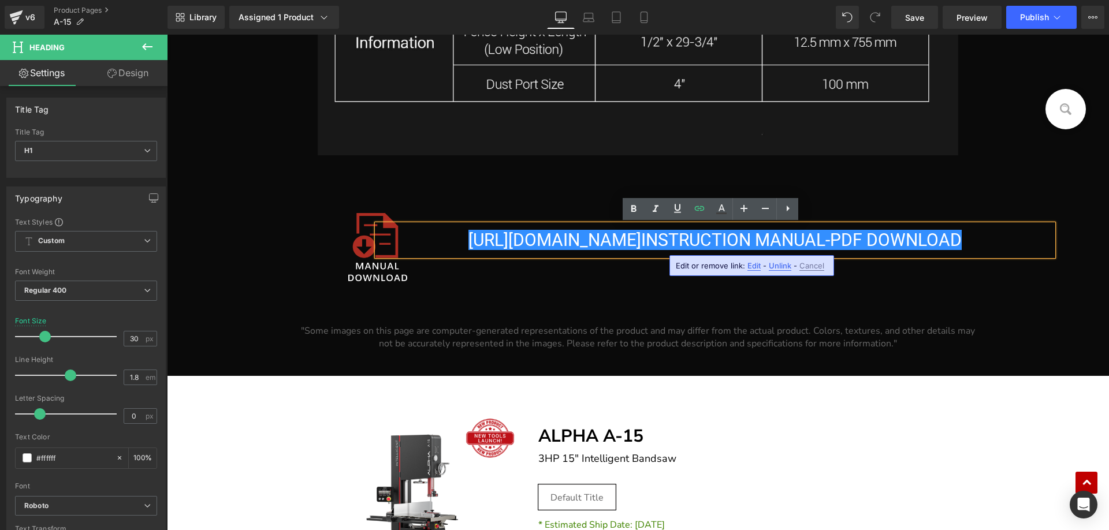
drag, startPoint x: 647, startPoint y: 239, endPoint x: 450, endPoint y: 233, distance: 197.0
click at [450, 233] on h1 "[URL][DOMAIN_NAME] INSTRUCTION MANUAL-PDF DOWNLOAD" at bounding box center [715, 240] width 676 height 31
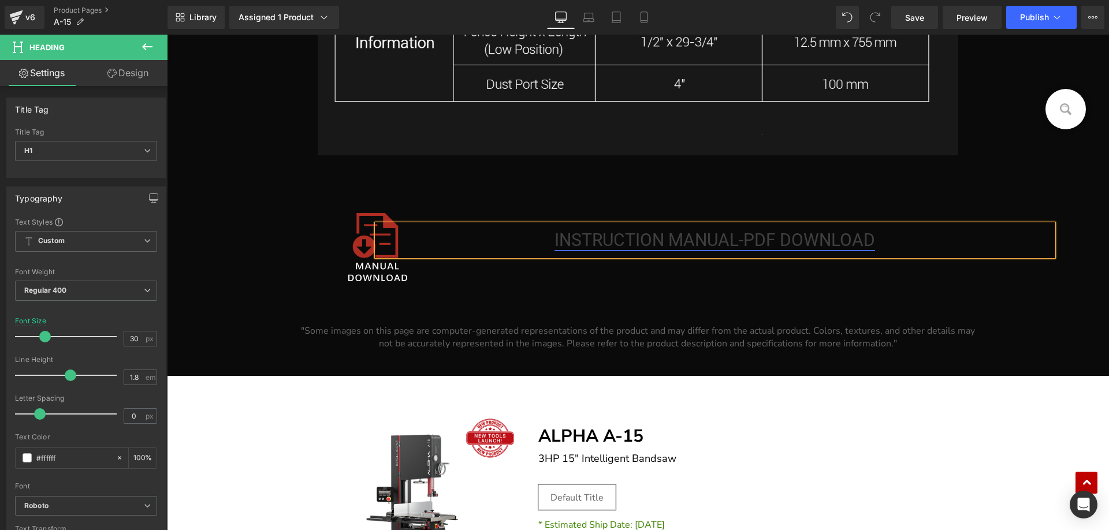
click at [695, 241] on link "INSTRUCTION MANUAL-PDF DOWNLOAD" at bounding box center [714, 240] width 320 height 20
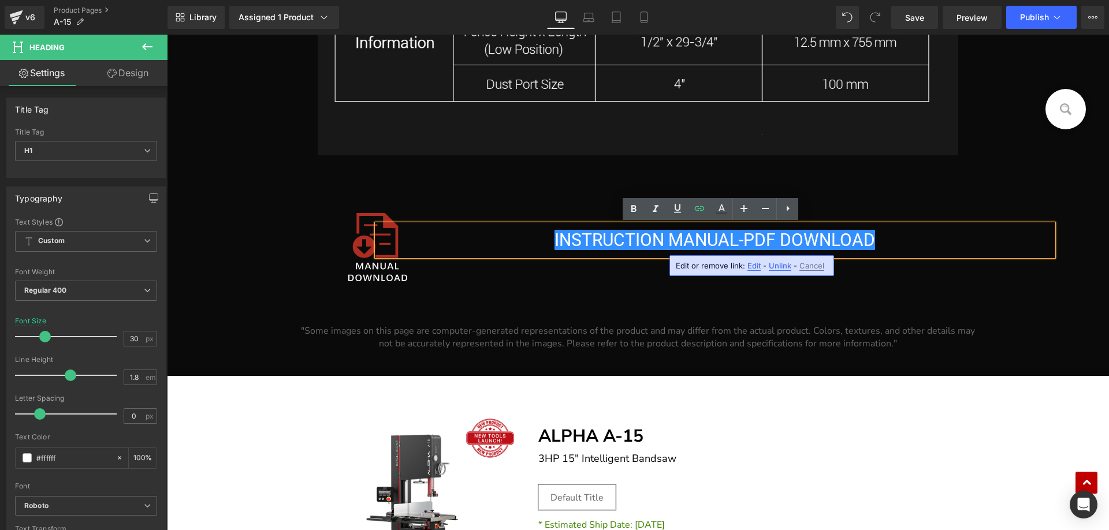
click at [753, 264] on span "Edit" at bounding box center [753, 266] width 13 height 10
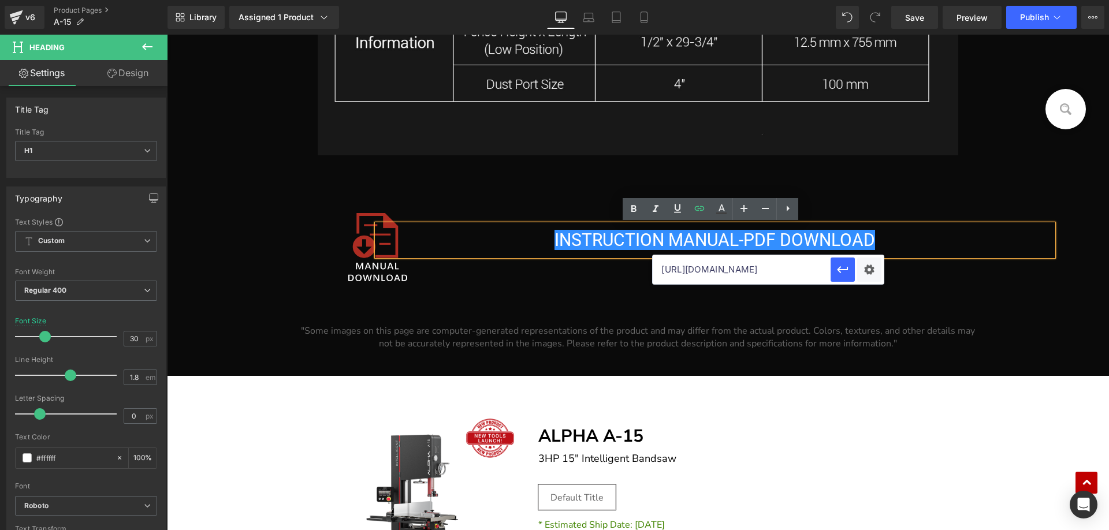
scroll to position [0, 178]
drag, startPoint x: 826, startPoint y: 303, endPoint x: 931, endPoint y: 277, distance: 107.7
paste input "5/08/A-15-Instruction-Manual"
type input "[URL][DOMAIN_NAME]"
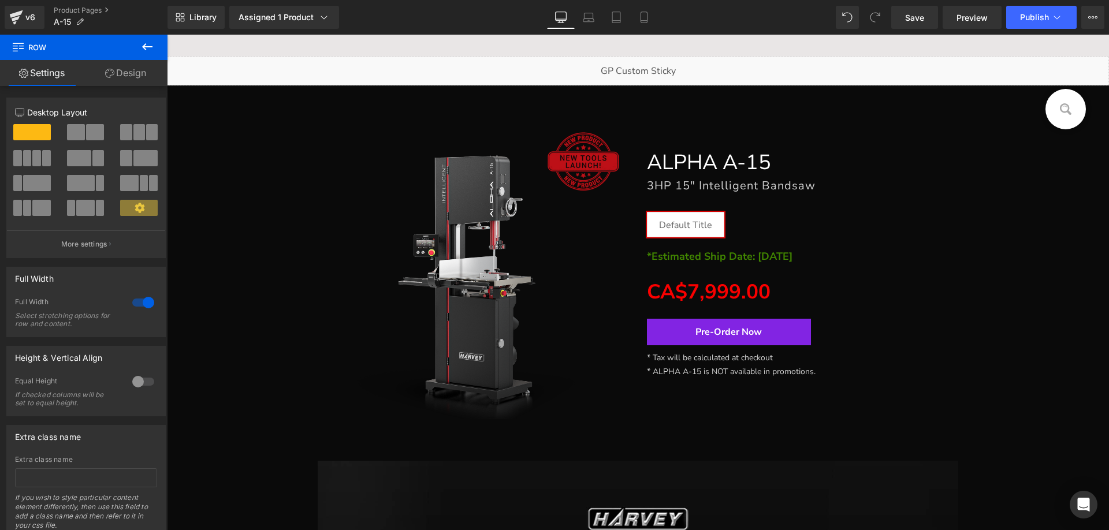
scroll to position [0, 0]
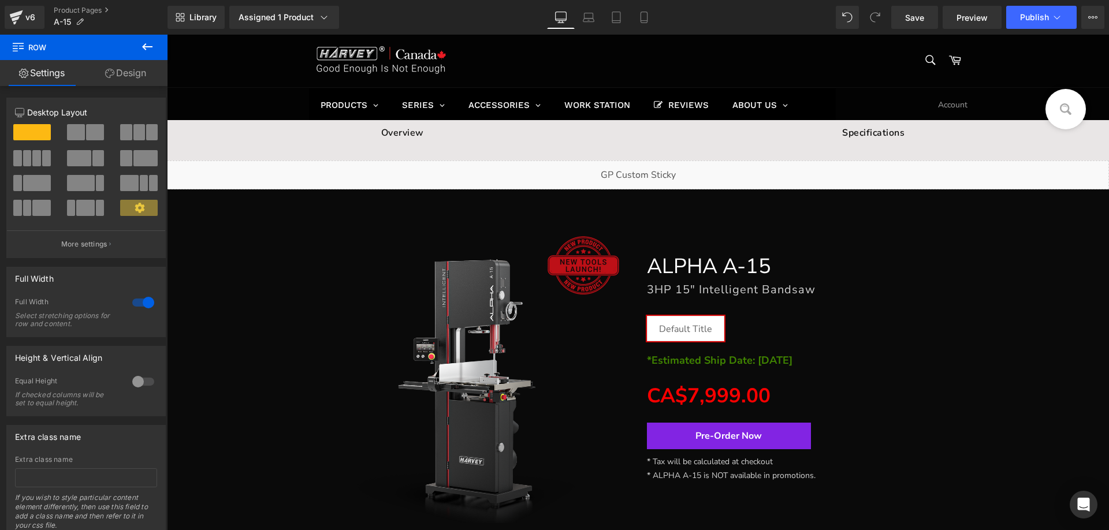
drag, startPoint x: 1102, startPoint y: 497, endPoint x: 1135, endPoint y: 51, distance: 446.4
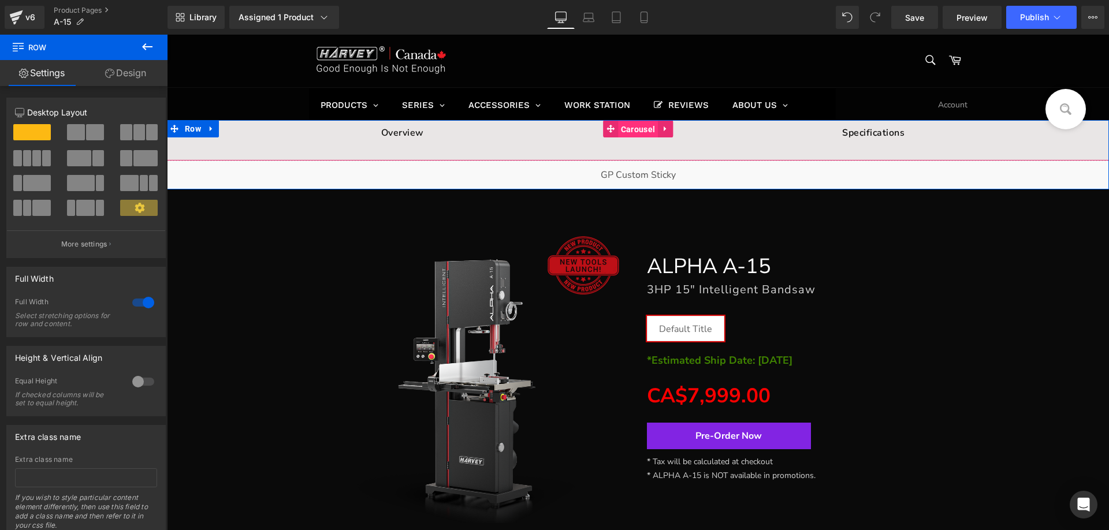
click at [628, 129] on span "Carousel" at bounding box center [638, 129] width 40 height 17
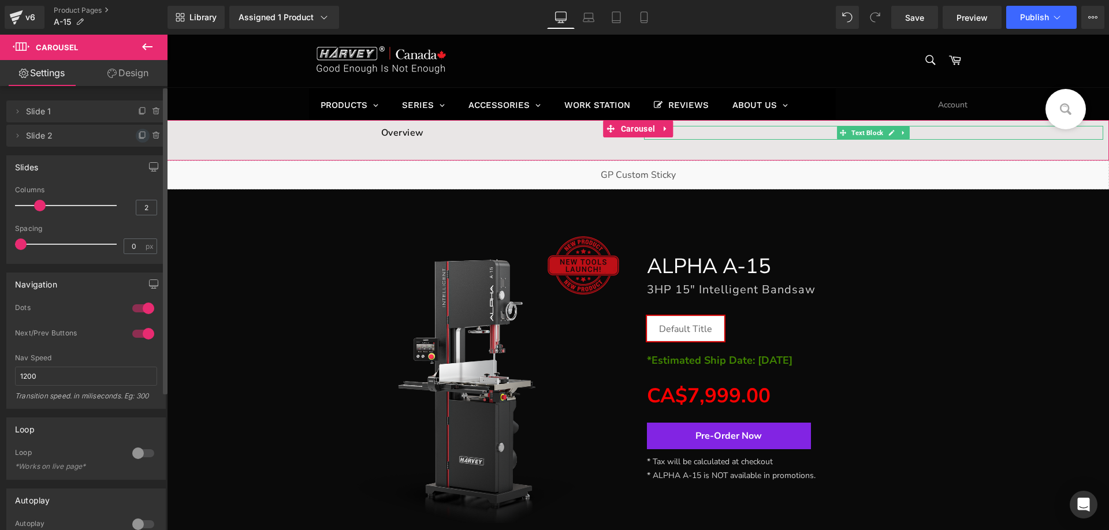
click at [138, 134] on icon at bounding box center [142, 135] width 9 height 9
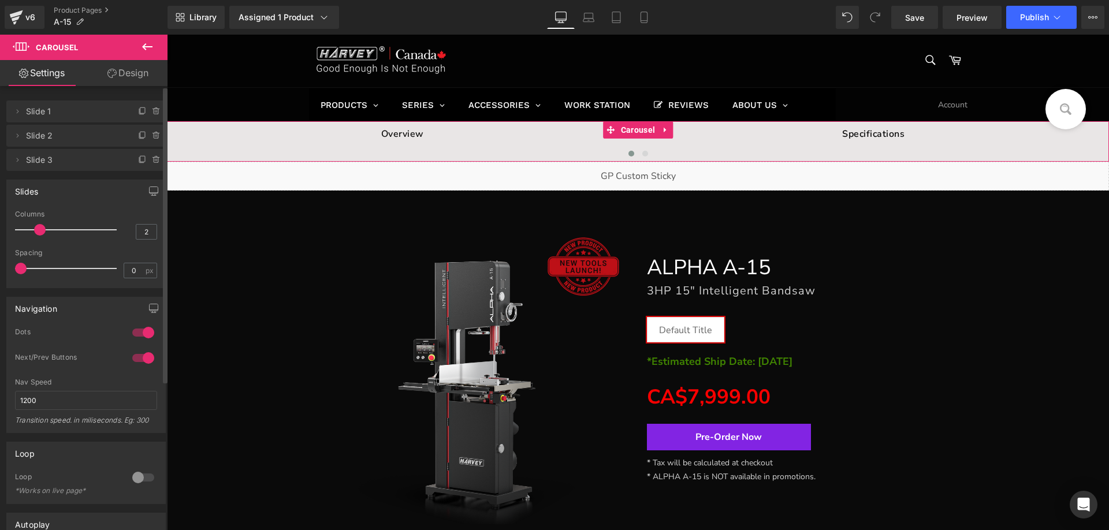
type input "3"
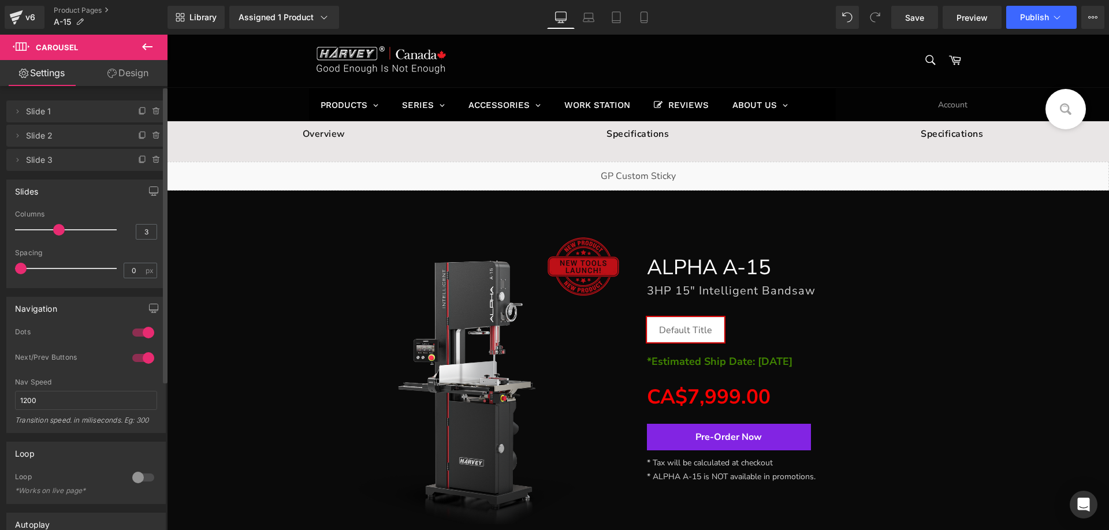
drag, startPoint x: 42, startPoint y: 233, endPoint x: 54, endPoint y: 232, distance: 12.2
click at [54, 232] on span at bounding box center [59, 230] width 12 height 12
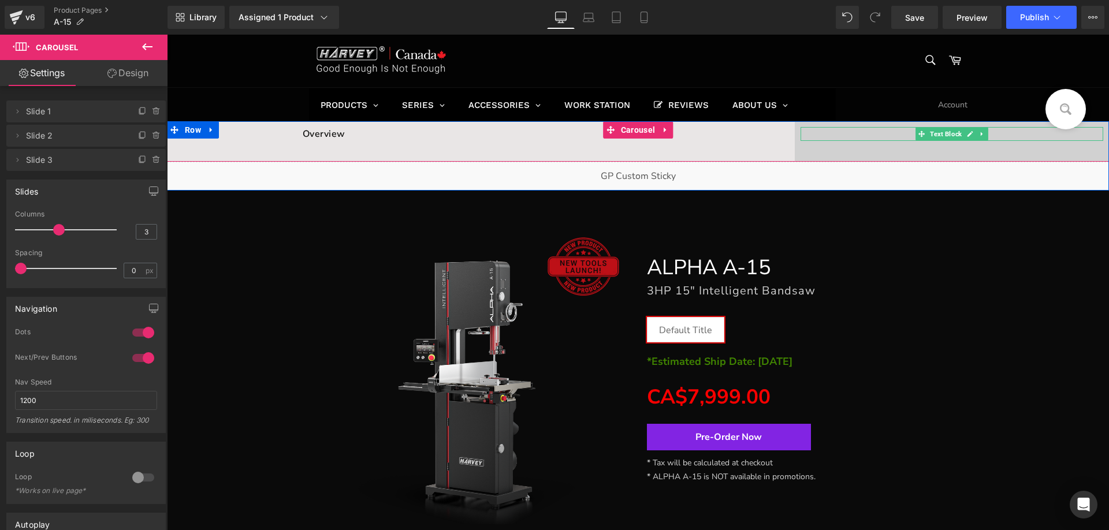
click at [895, 130] on p "Specifications" at bounding box center [951, 134] width 303 height 14
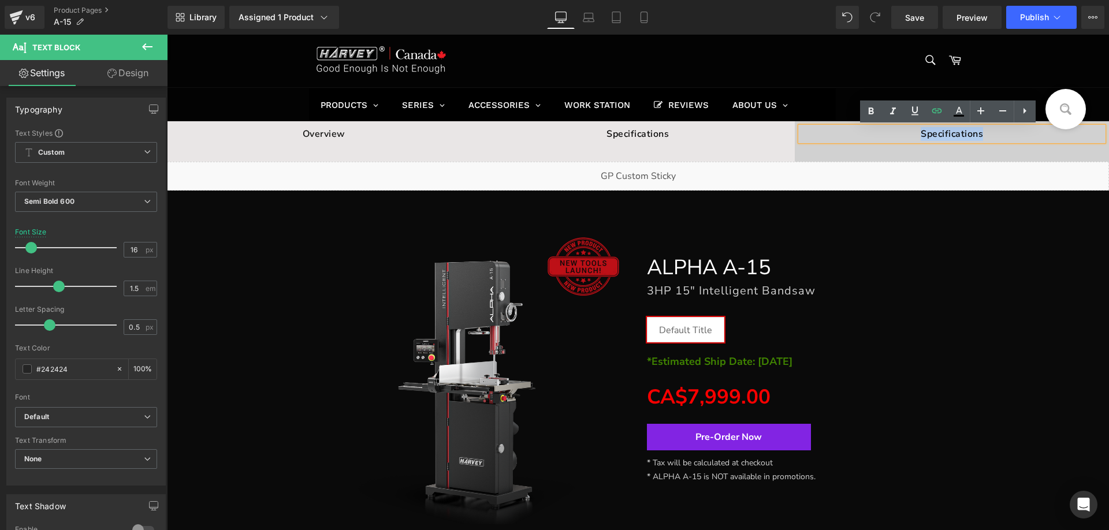
drag, startPoint x: 909, startPoint y: 134, endPoint x: 1009, endPoint y: 134, distance: 100.5
click at [1009, 134] on p "Specifications" at bounding box center [951, 134] width 303 height 14
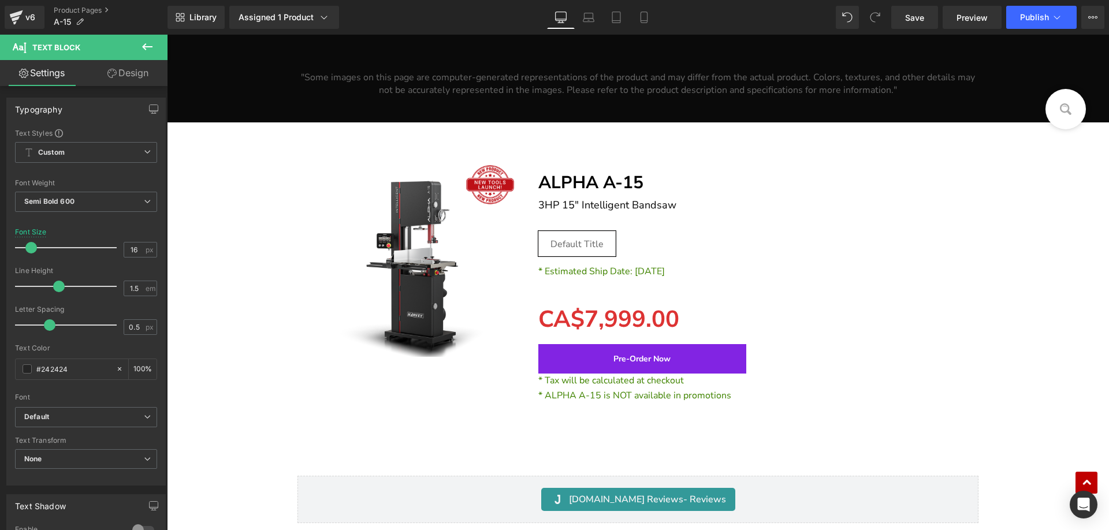
scroll to position [27962, 0]
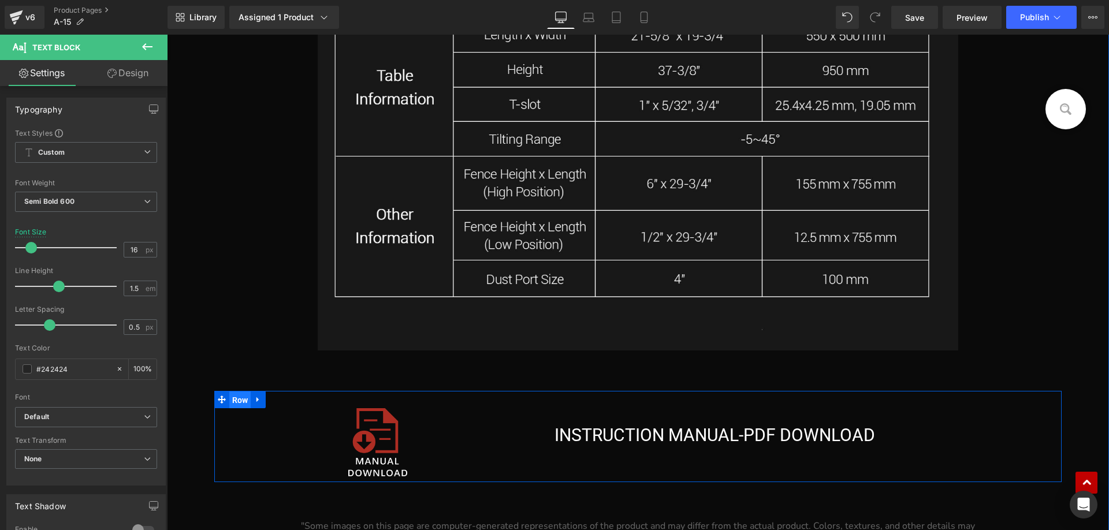
click at [234, 404] on span "Row" at bounding box center [240, 399] width 22 height 17
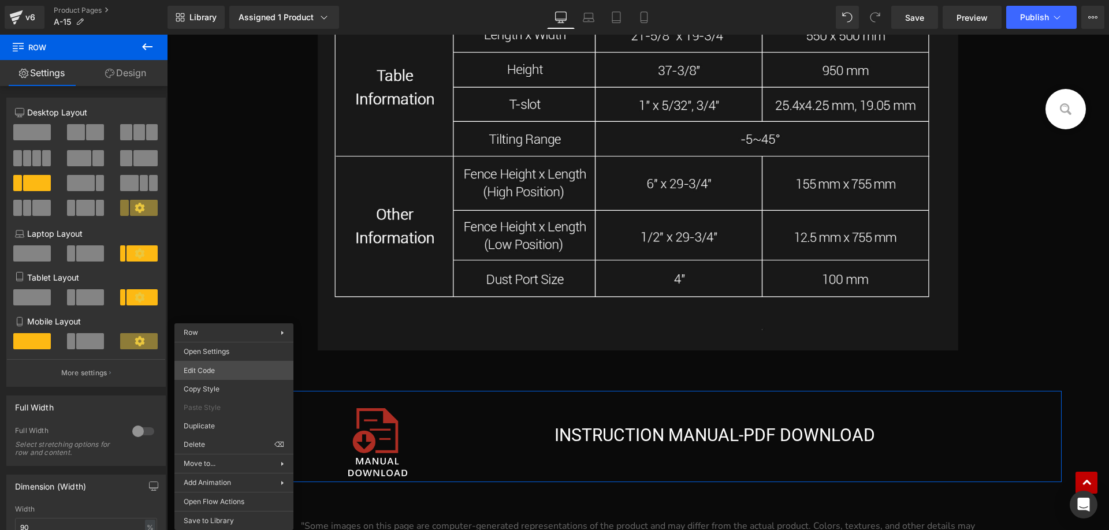
click at [222, 369] on body "Row You are previewing how the will restyle your page. You can not edit Element…" at bounding box center [554, 265] width 1109 height 530
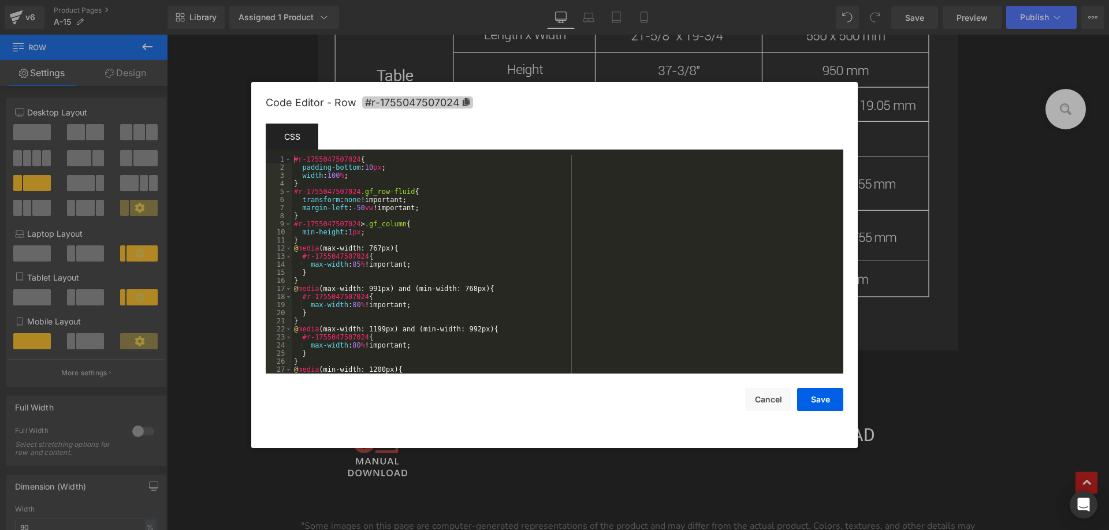
click at [464, 102] on icon at bounding box center [465, 102] width 7 height 8
click at [819, 400] on button "Save" at bounding box center [820, 400] width 46 height 23
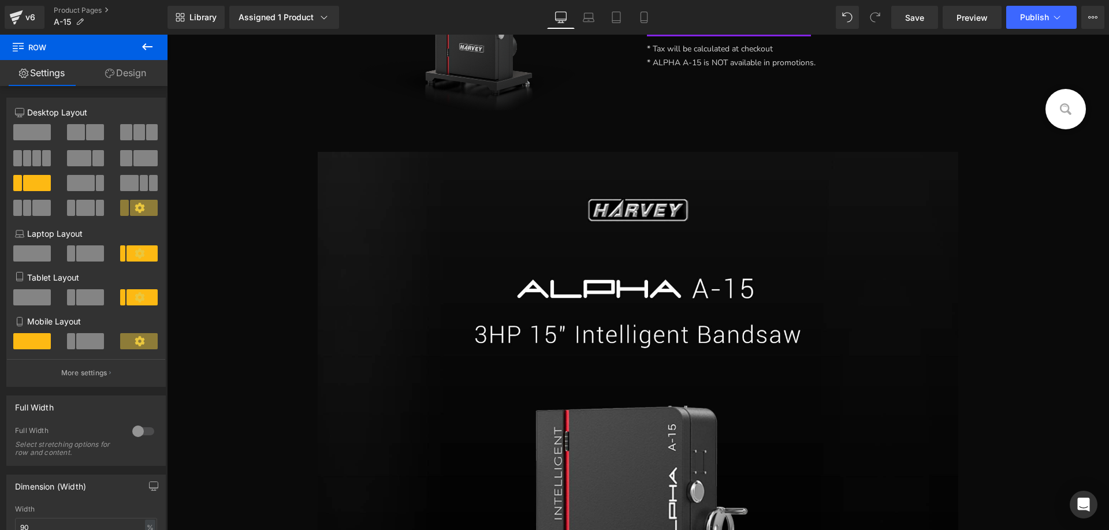
scroll to position [0, 0]
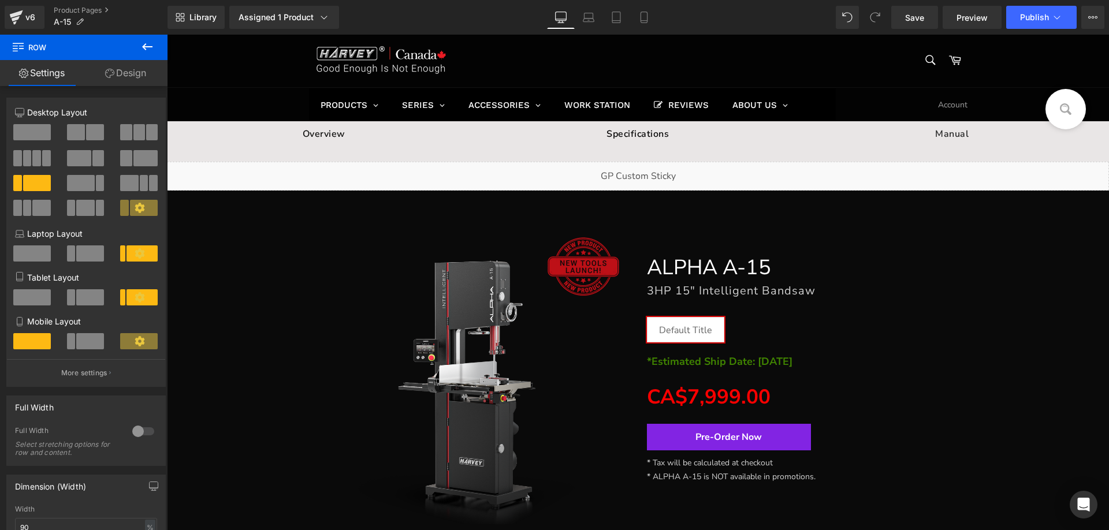
drag, startPoint x: 1101, startPoint y: 505, endPoint x: 1210, endPoint y: 67, distance: 451.0
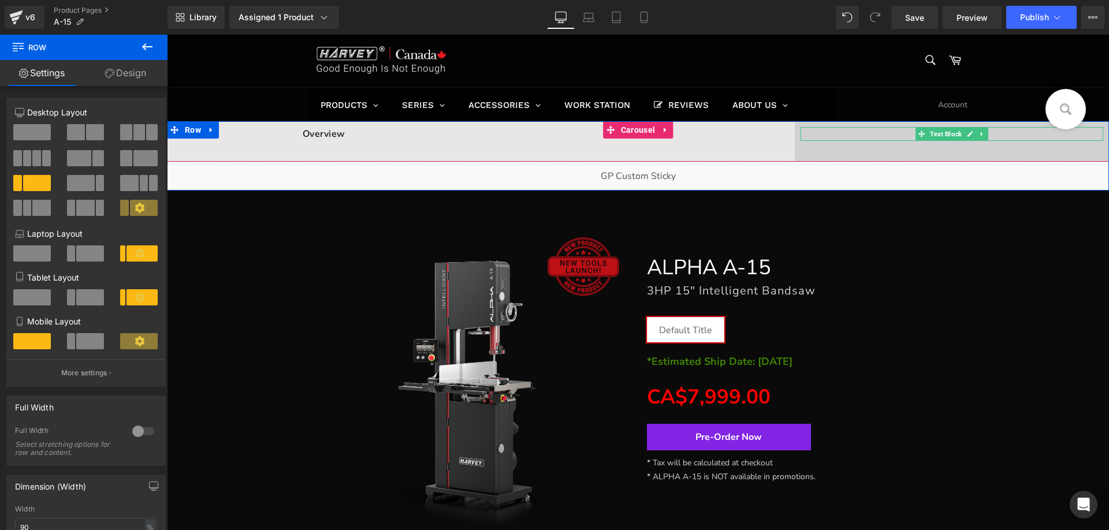
click at [897, 133] on p "Manual" at bounding box center [951, 134] width 303 height 14
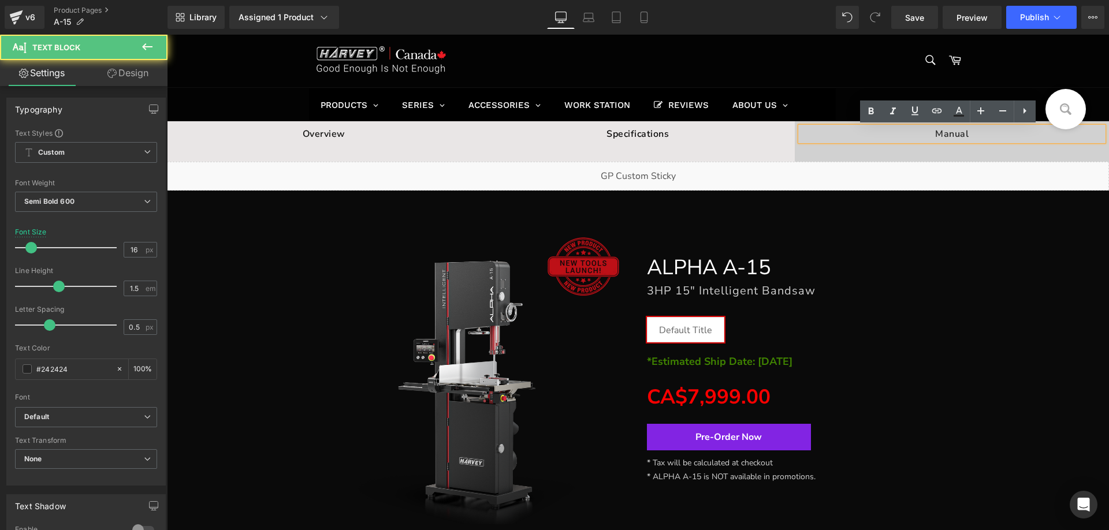
click at [954, 136] on p "Manual" at bounding box center [951, 134] width 303 height 14
click at [939, 134] on p "Manual" at bounding box center [951, 134] width 303 height 14
click at [887, 135] on p "Manual" at bounding box center [951, 134] width 303 height 14
click at [958, 133] on p "Manual" at bounding box center [951, 134] width 303 height 14
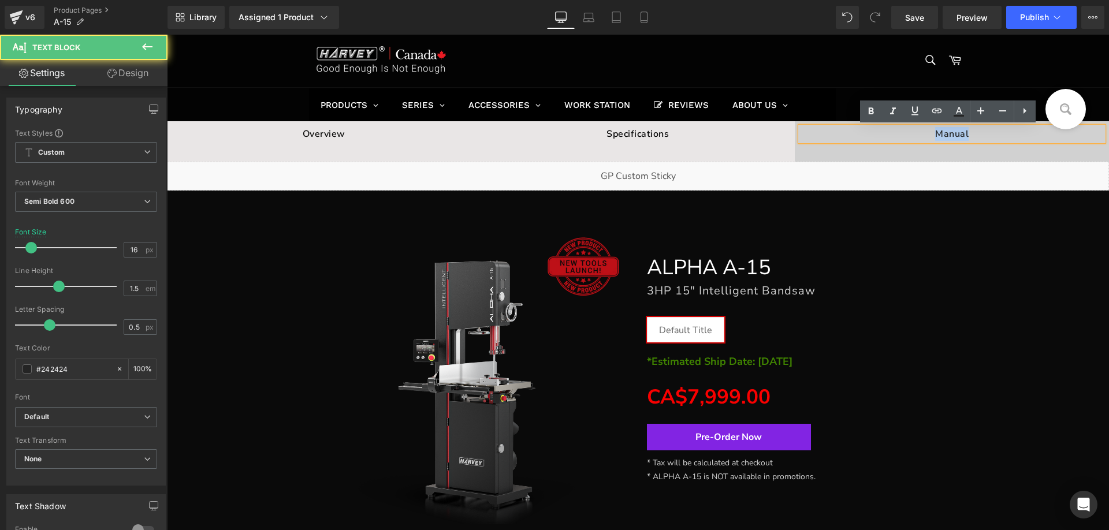
drag, startPoint x: 917, startPoint y: 135, endPoint x: 881, endPoint y: 134, distance: 35.8
click at [881, 134] on p "Manual" at bounding box center [951, 134] width 303 height 14
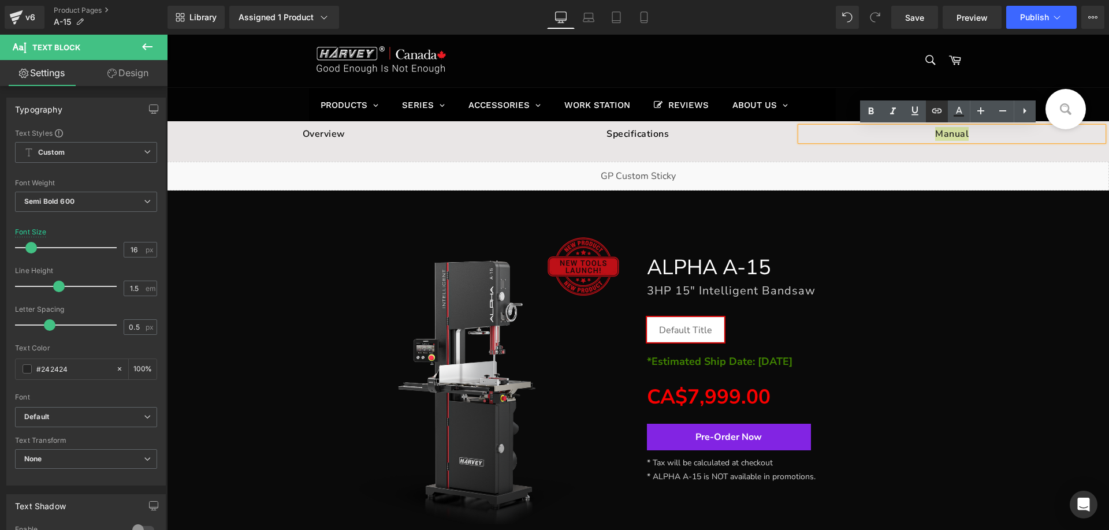
click at [935, 113] on icon at bounding box center [936, 111] width 10 height 5
click at [954, 159] on input "text" at bounding box center [956, 159] width 178 height 29
paste input "#r-1755047507024"
type input "#r-1755047507024"
click at [1055, 157] on icon "button" at bounding box center [1057, 159] width 11 height 7
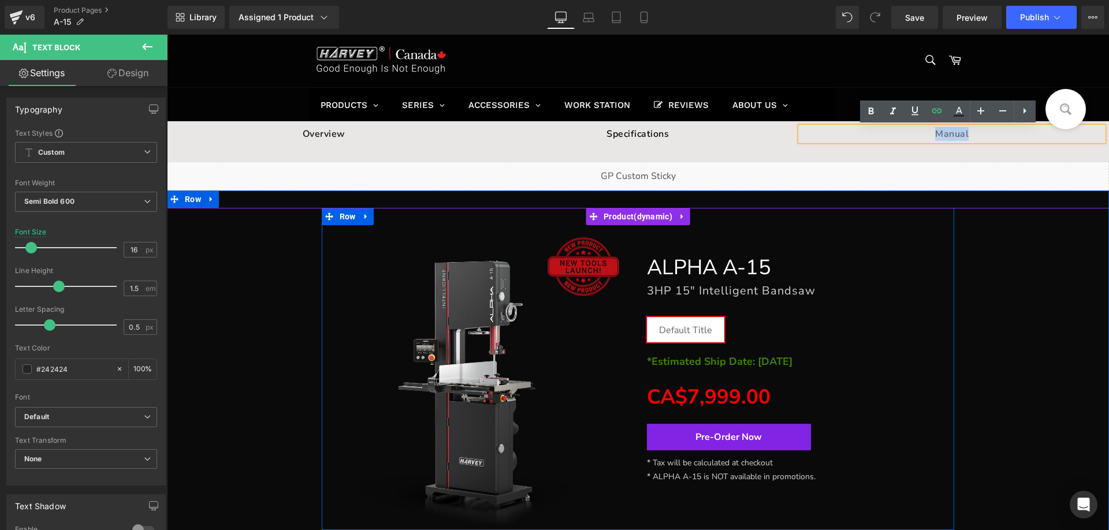
click at [861, 233] on div "ALPHA A-15 Heading 3HP 15" Intelligent Bandsaw Heading Default Title (P) Swatch…" at bounding box center [796, 374] width 316 height 299
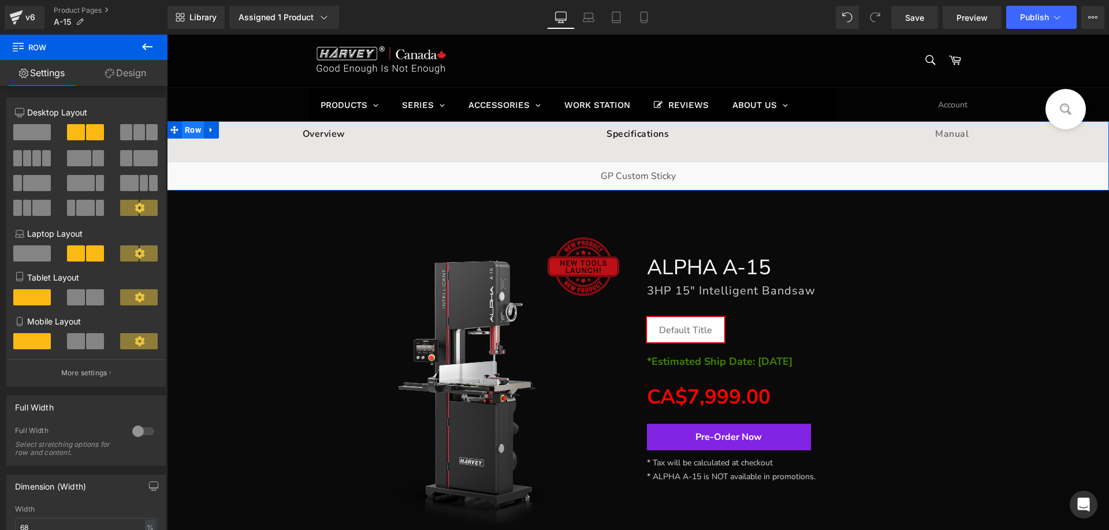
click at [187, 125] on span "Row" at bounding box center [193, 129] width 22 height 17
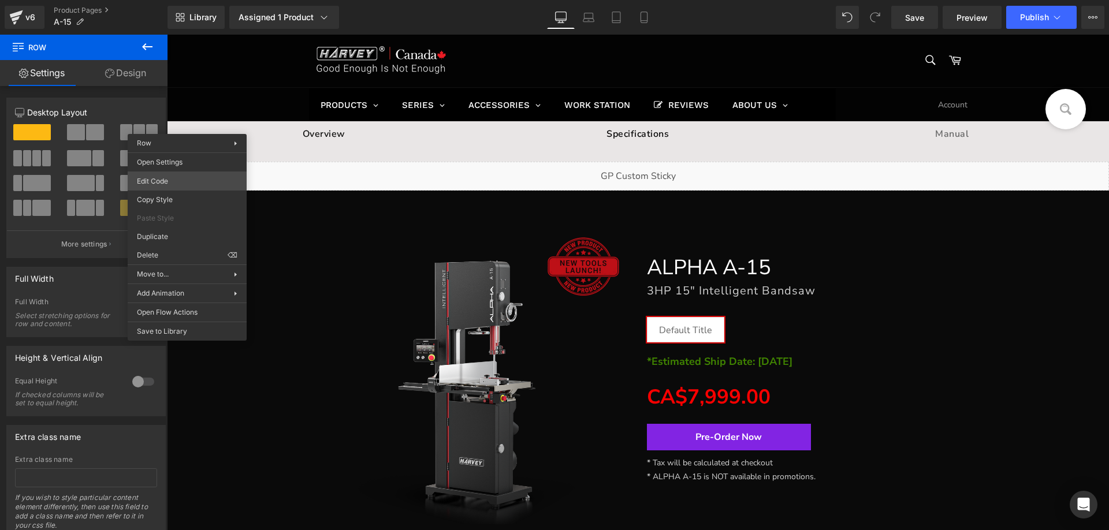
click at [163, 180] on body "Row You are previewing how the will restyle your page. You can not edit Element…" at bounding box center [554, 265] width 1109 height 530
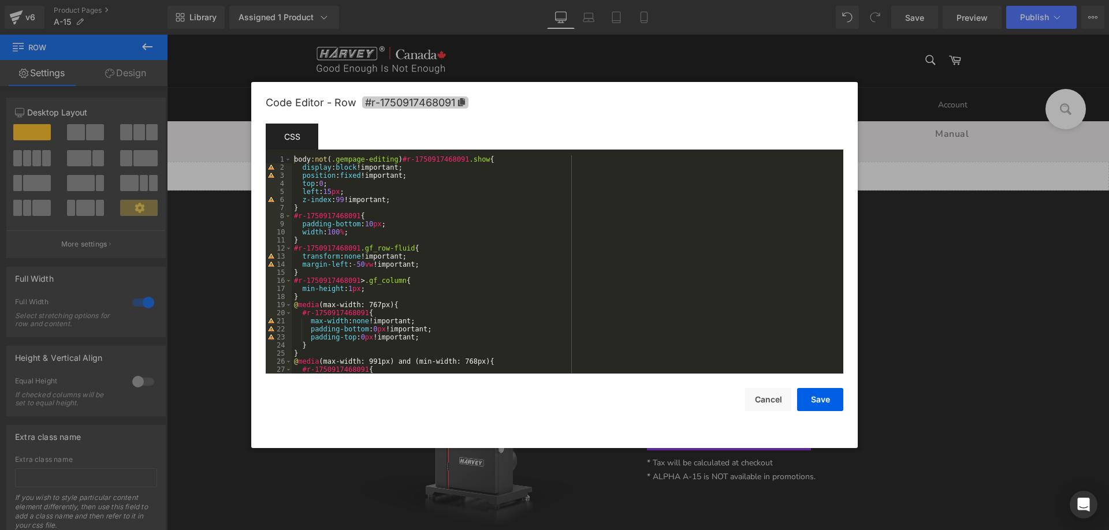
click at [464, 100] on icon at bounding box center [461, 102] width 8 height 8
click at [816, 397] on button "Save" at bounding box center [820, 400] width 46 height 23
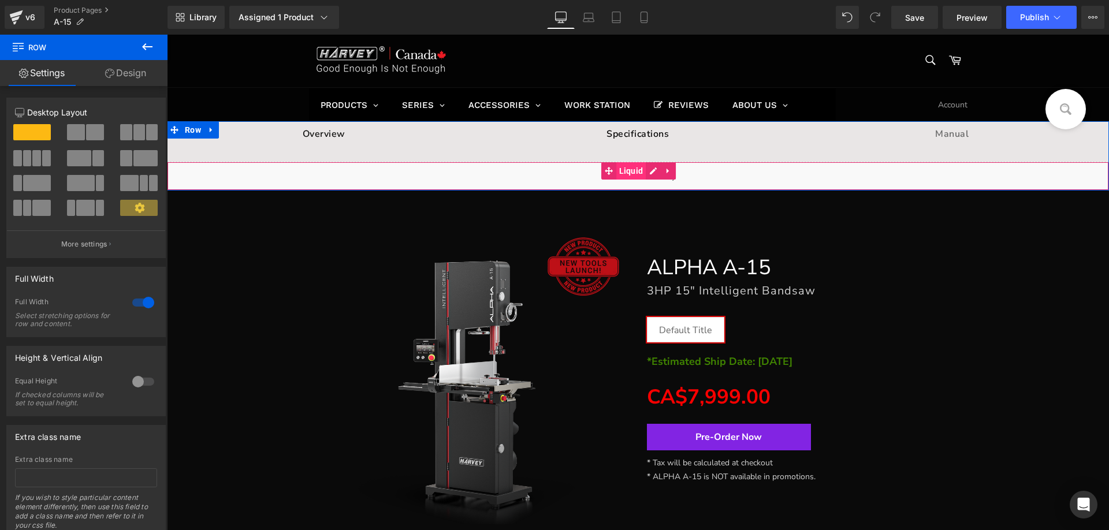
click at [629, 165] on span "Liquid" at bounding box center [631, 170] width 30 height 17
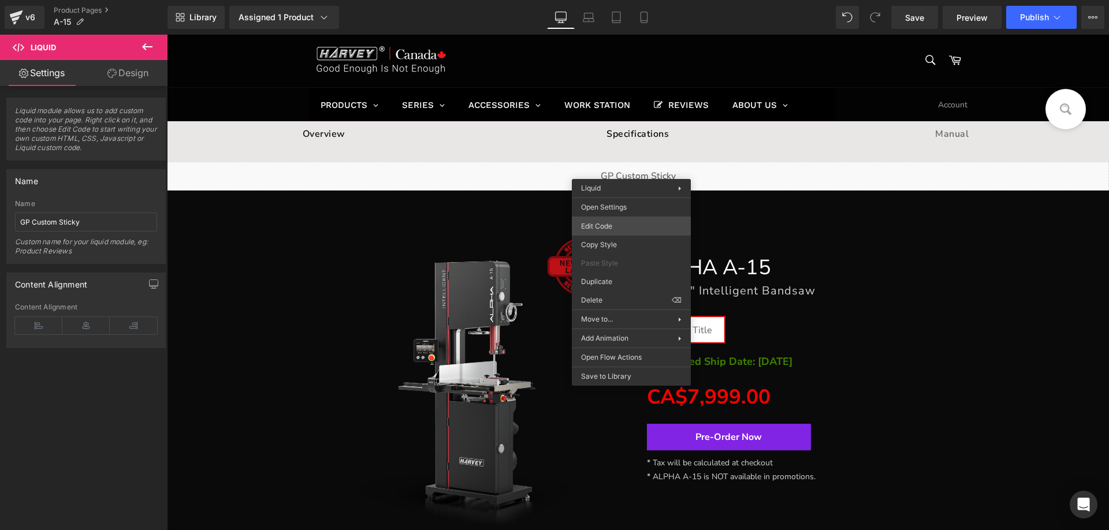
click at [602, 0] on div "Liquid You are previewing how the will restyle your page. You can not edit Elem…" at bounding box center [554, 0] width 1109 height 0
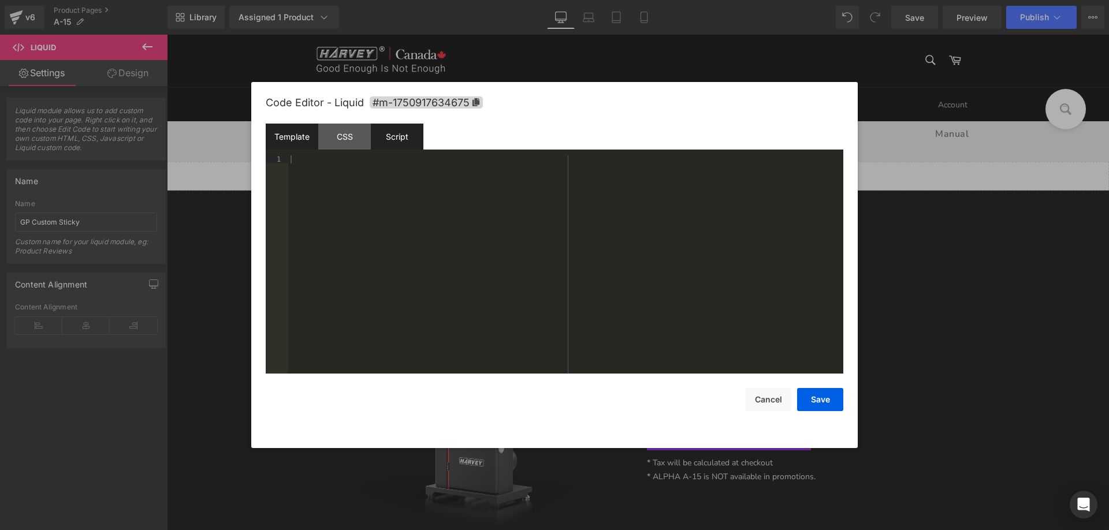
click at [399, 138] on div "Script" at bounding box center [397, 137] width 53 height 26
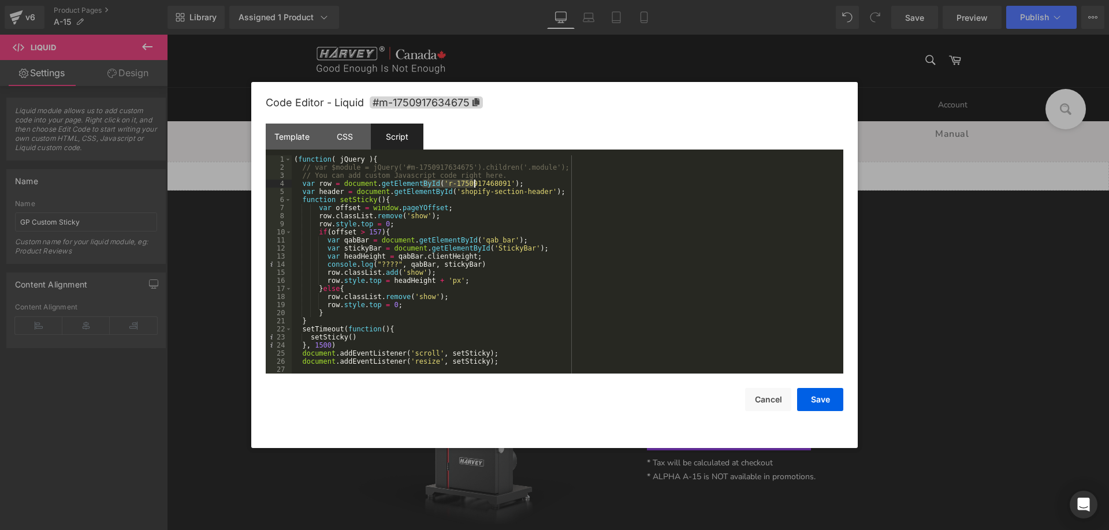
drag, startPoint x: 422, startPoint y: 182, endPoint x: 472, endPoint y: 182, distance: 50.2
click at [472, 182] on div "( function ( jQuery ) { // var $module = jQuery('#m-1750917634675').children('.…" at bounding box center [565, 272] width 547 height 234
click at [426, 185] on div "( function ( jQuery ) { // var $module = jQuery('#m-1750917634675').children('.…" at bounding box center [565, 272] width 547 height 234
click at [811, 400] on button "Save" at bounding box center [820, 399] width 46 height 23
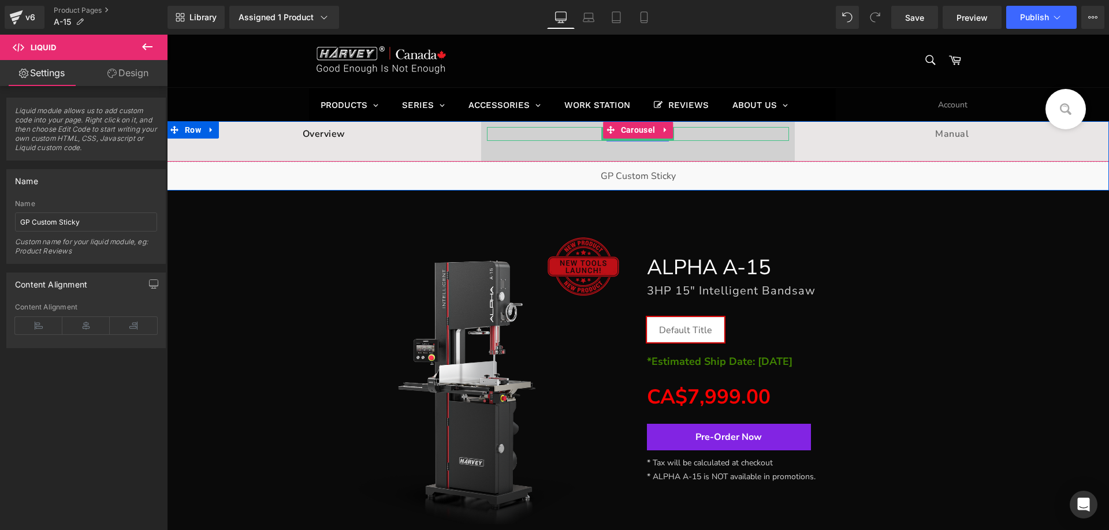
click at [686, 134] on p "Specifications" at bounding box center [638, 134] width 303 height 14
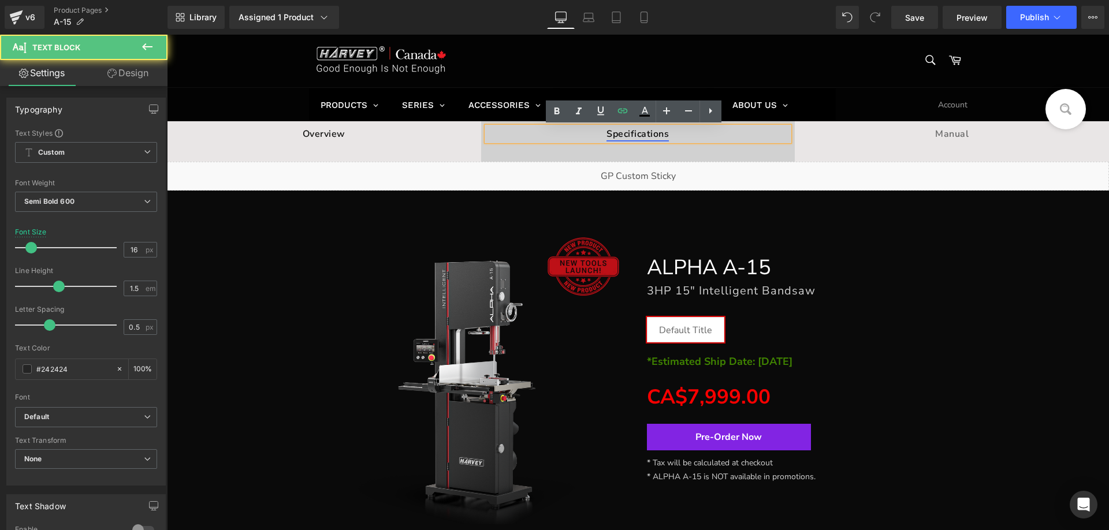
click at [646, 133] on link "Specifications" at bounding box center [637, 134] width 62 height 13
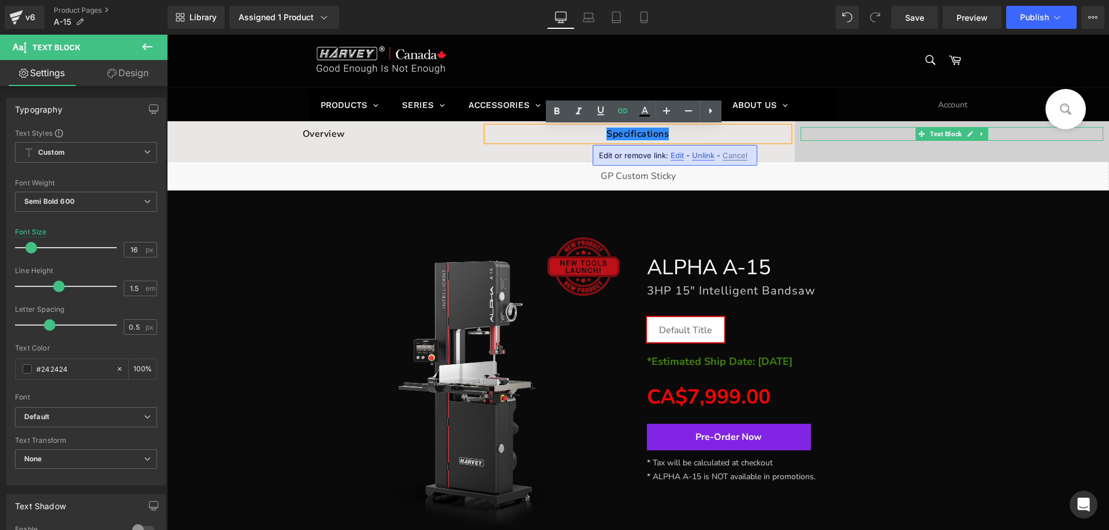
click at [894, 126] on div "Manual Text Block" at bounding box center [951, 141] width 314 height 40
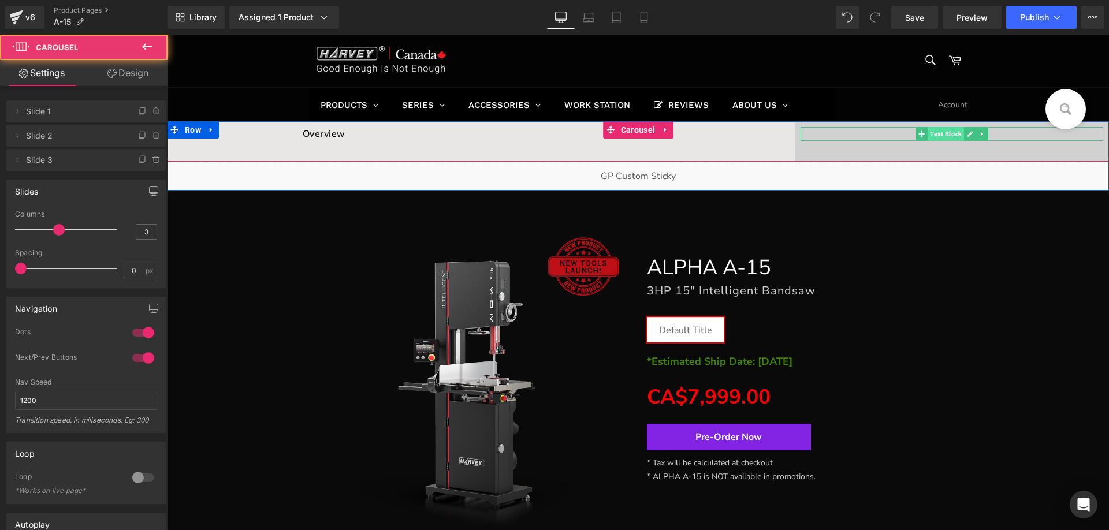
click at [953, 134] on span "Text Block" at bounding box center [945, 134] width 36 height 14
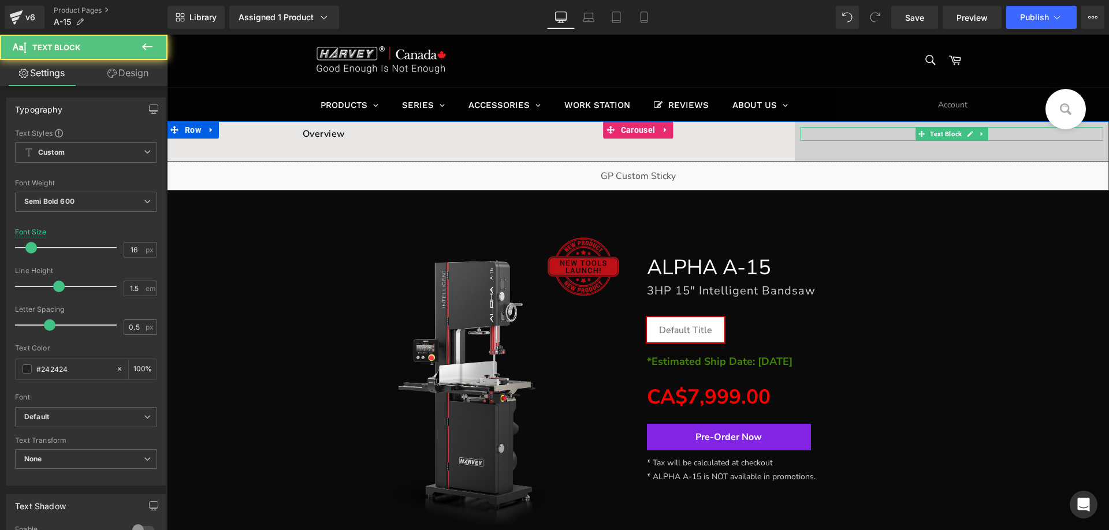
click at [883, 130] on p "Manual" at bounding box center [951, 134] width 303 height 14
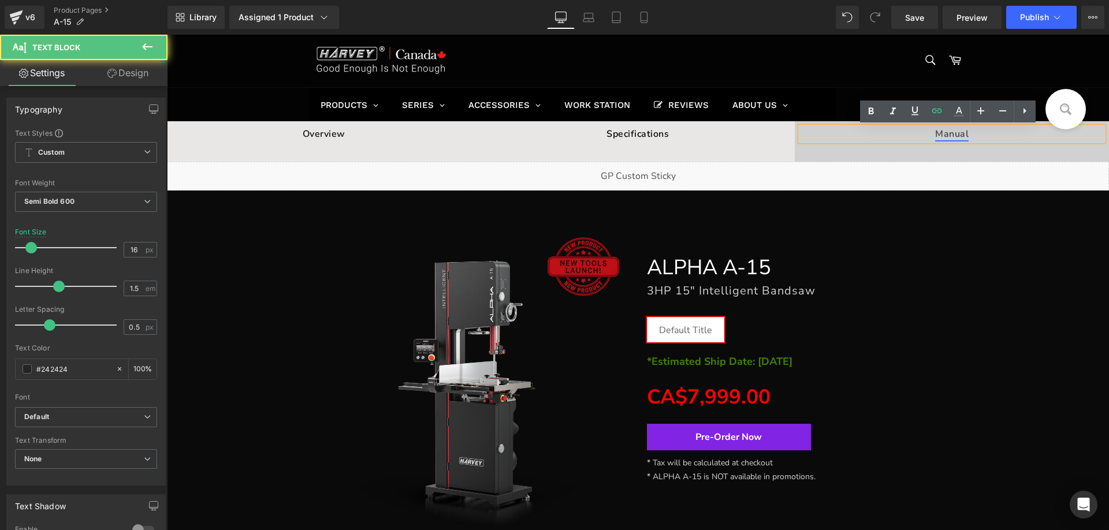
click at [945, 133] on link "Manual" at bounding box center [951, 134] width 33 height 13
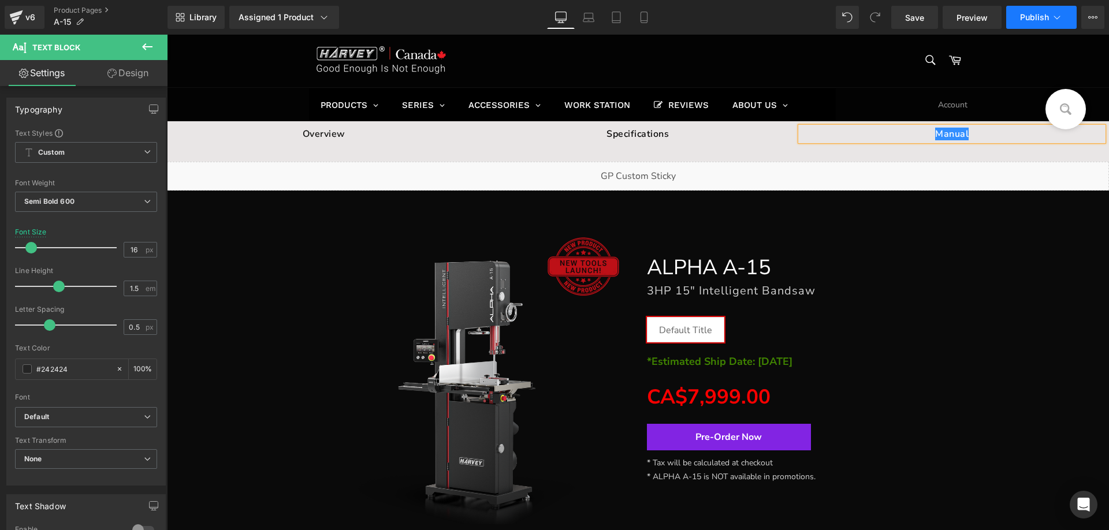
click at [1031, 13] on span "Publish" at bounding box center [1034, 17] width 29 height 9
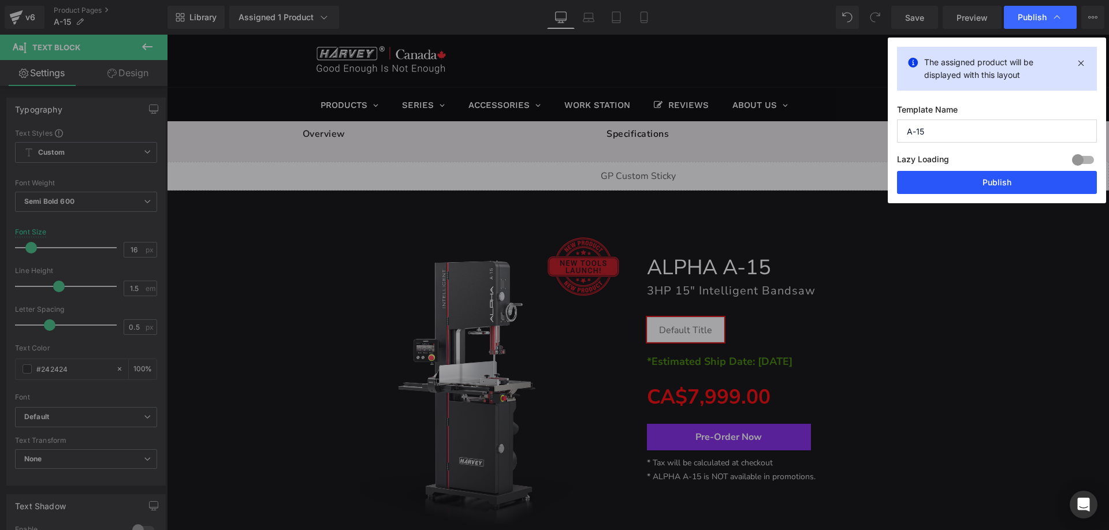
click at [950, 185] on button "Publish" at bounding box center [997, 182] width 200 height 23
